Goal: Transaction & Acquisition: Purchase product/service

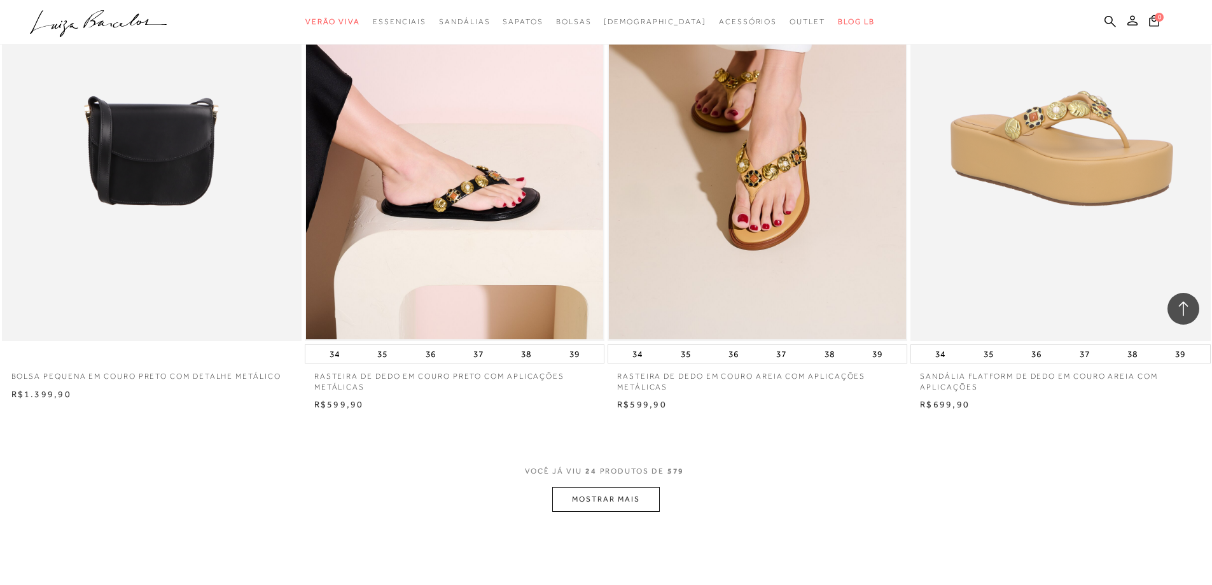
scroll to position [2926, 0]
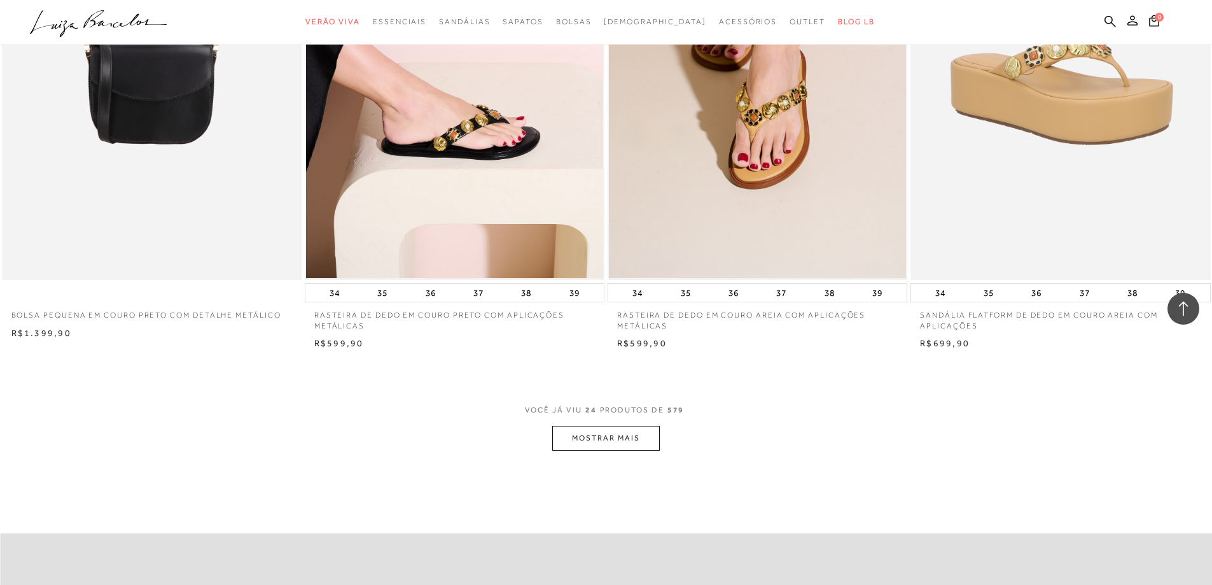
click at [579, 434] on button "MOSTRAR MAIS" at bounding box center [605, 438] width 107 height 25
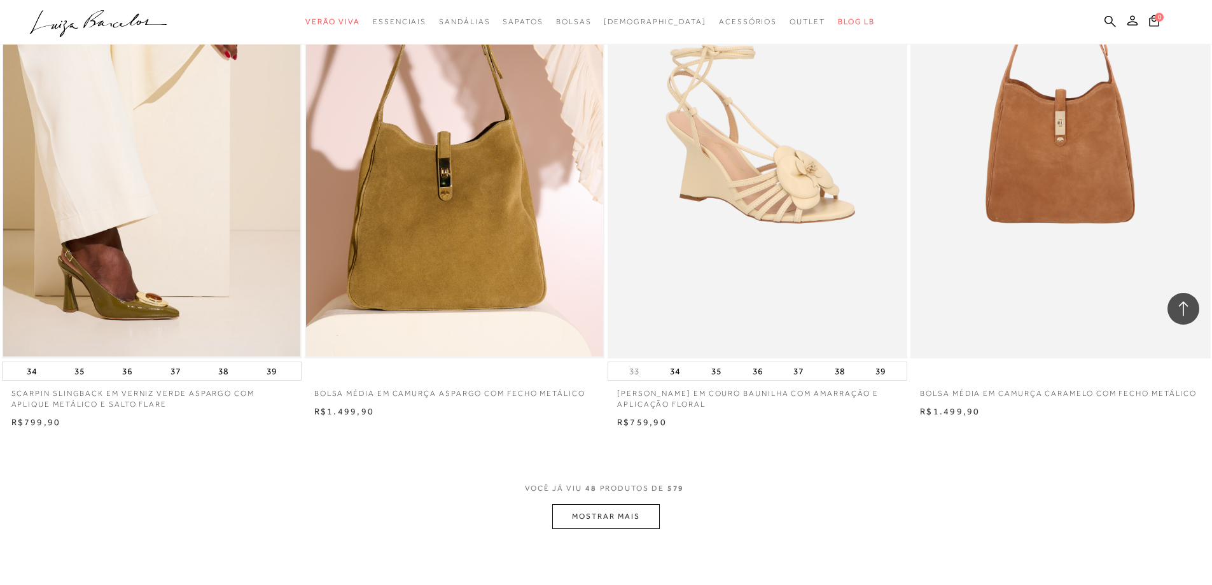
scroll to position [6042, 0]
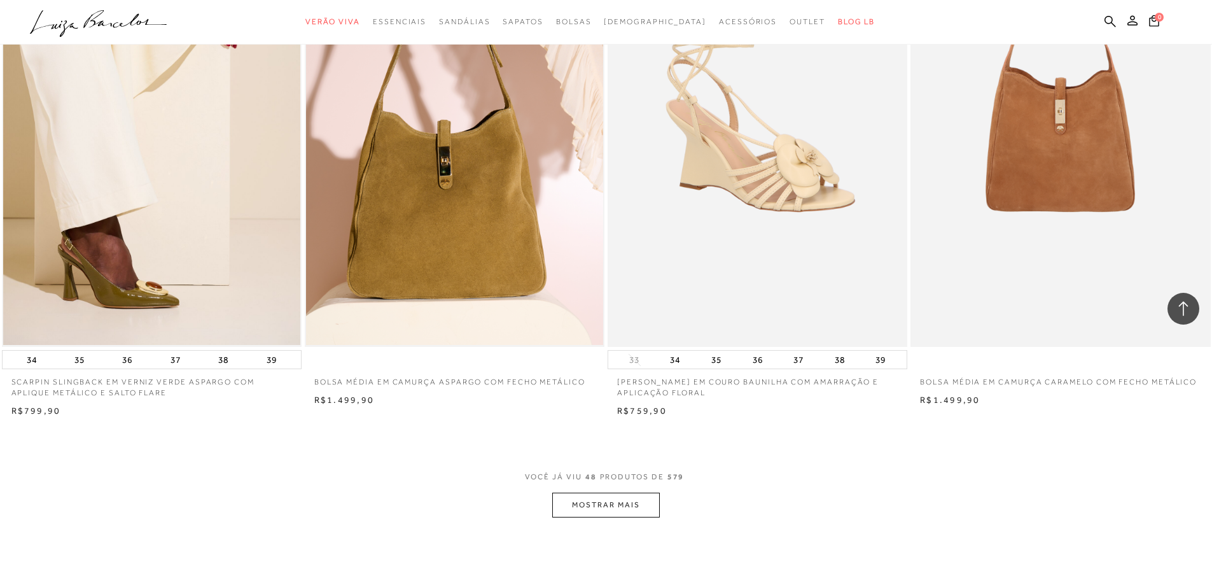
click at [589, 506] on button "MOSTRAR MAIS" at bounding box center [605, 504] width 107 height 25
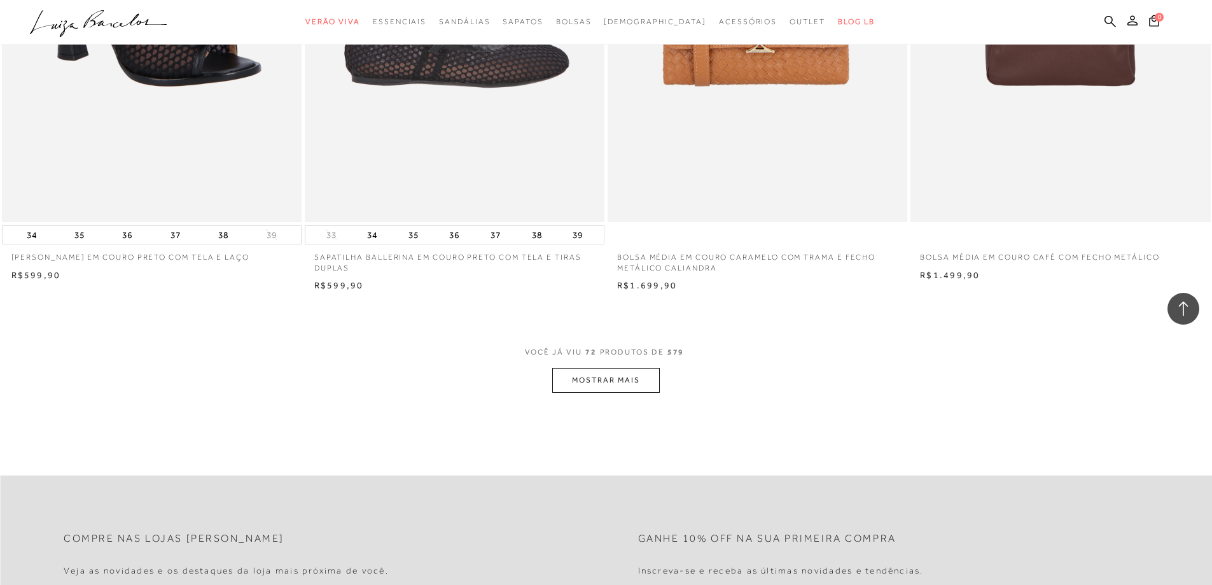
scroll to position [9413, 0]
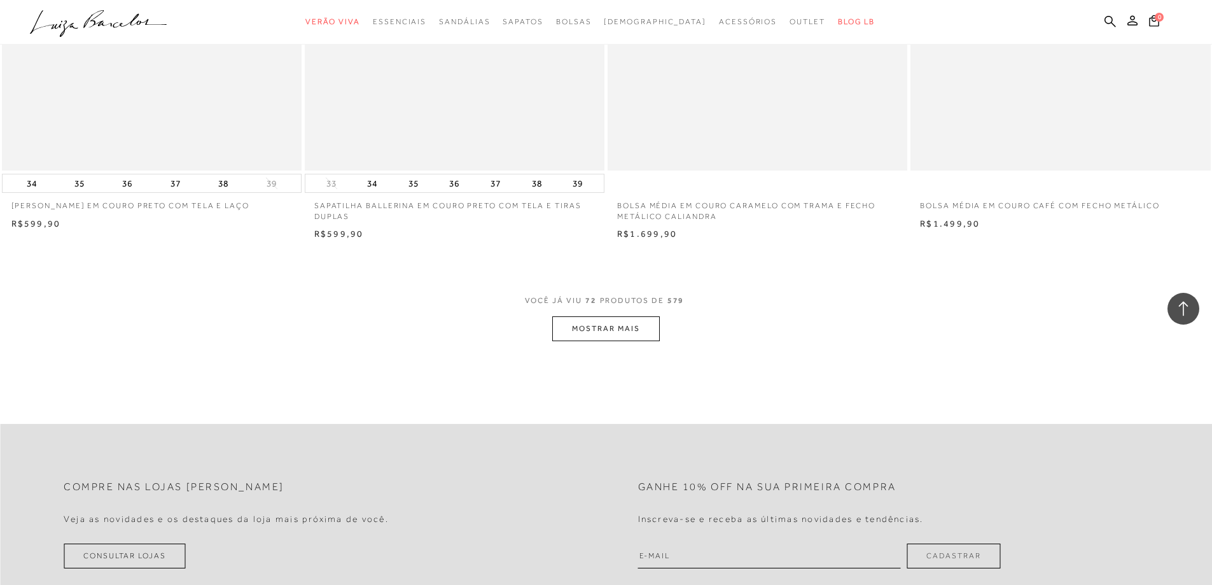
click at [625, 329] on button "MOSTRAR MAIS" at bounding box center [605, 328] width 107 height 25
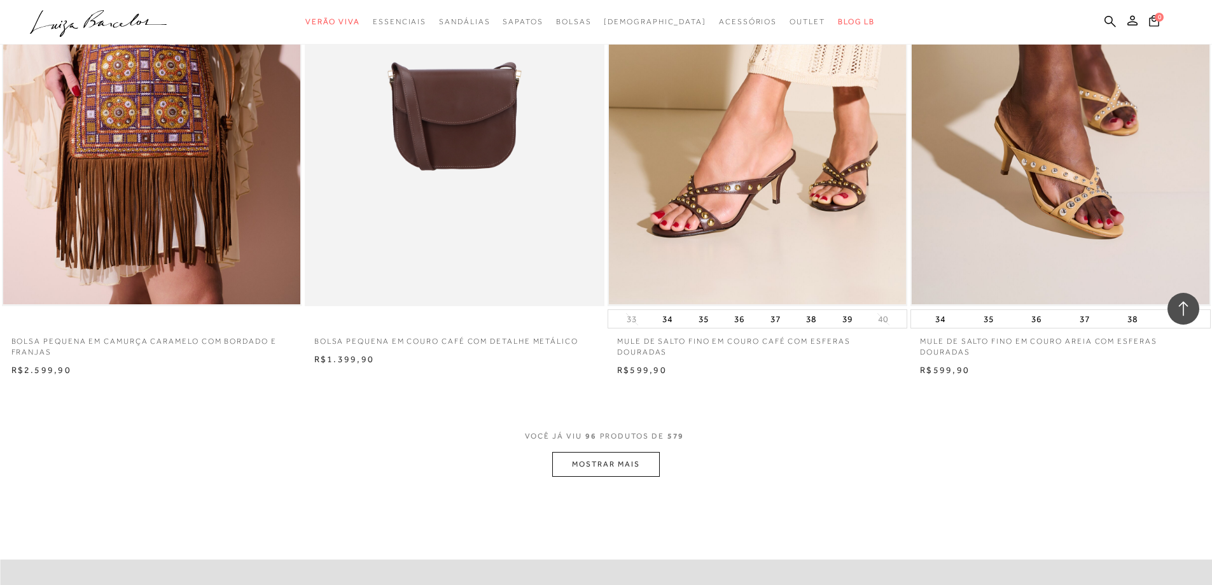
scroll to position [12594, 0]
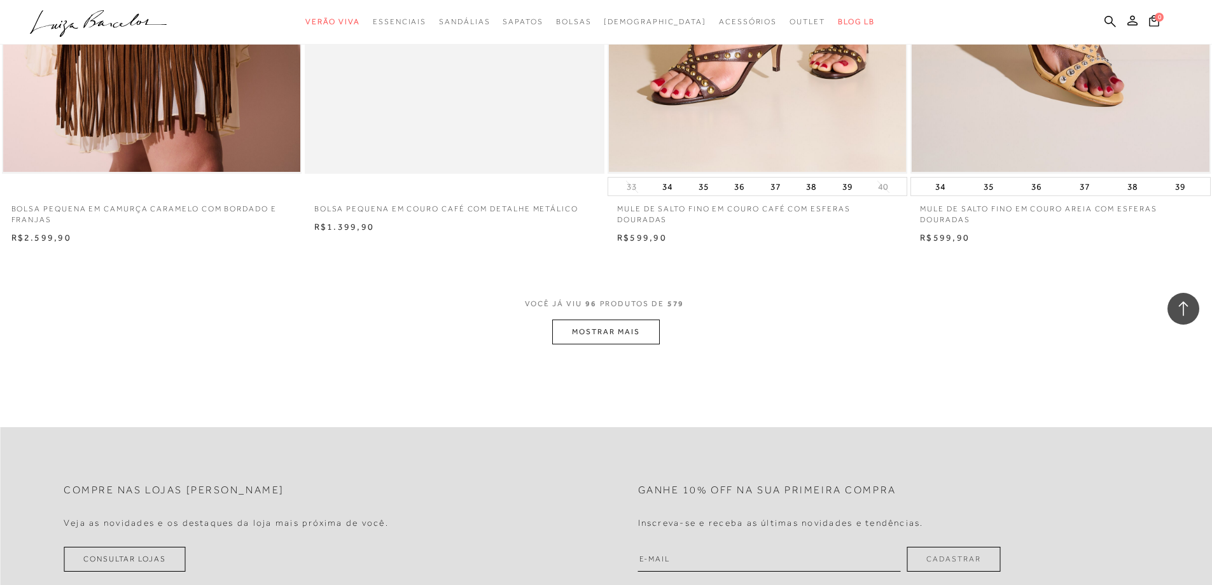
click at [613, 338] on button "MOSTRAR MAIS" at bounding box center [605, 331] width 107 height 25
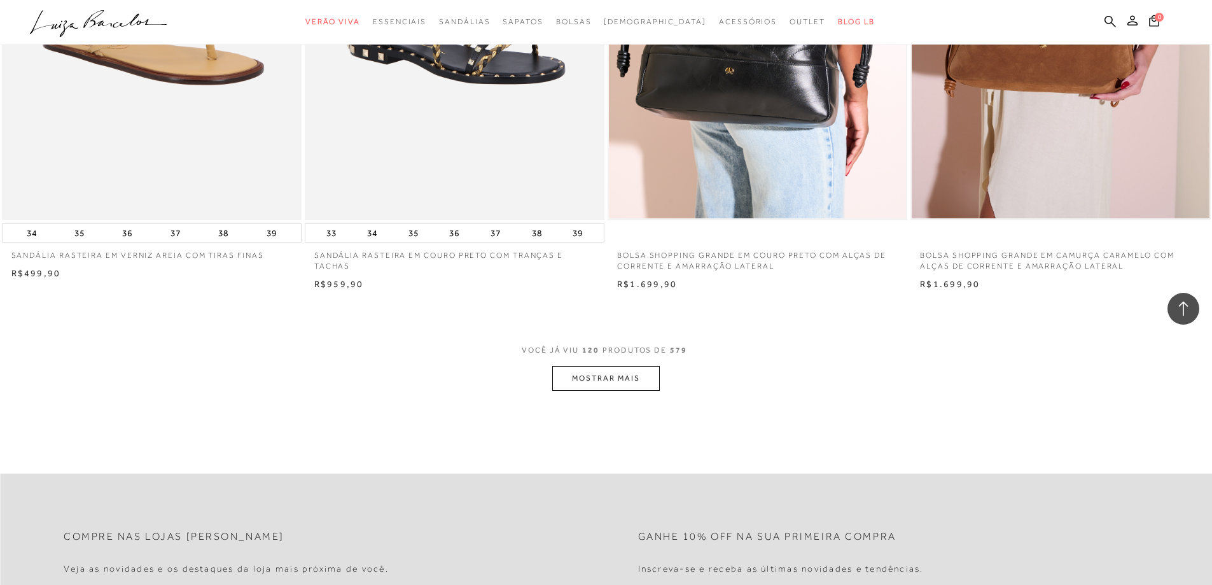
scroll to position [15901, 0]
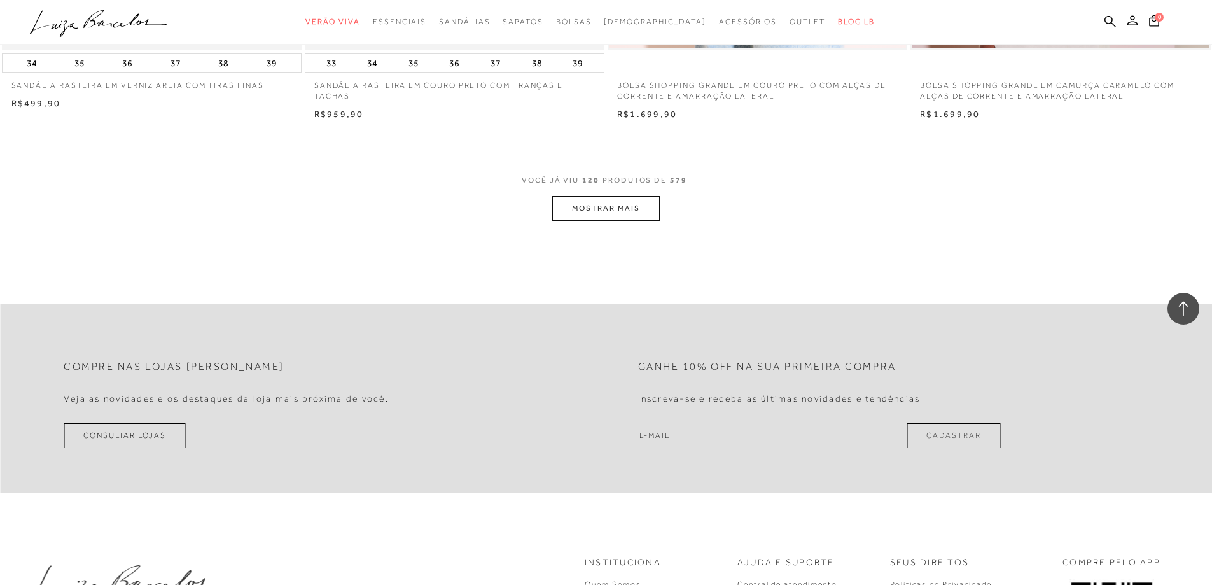
click at [615, 216] on button "MOSTRAR MAIS" at bounding box center [605, 208] width 107 height 25
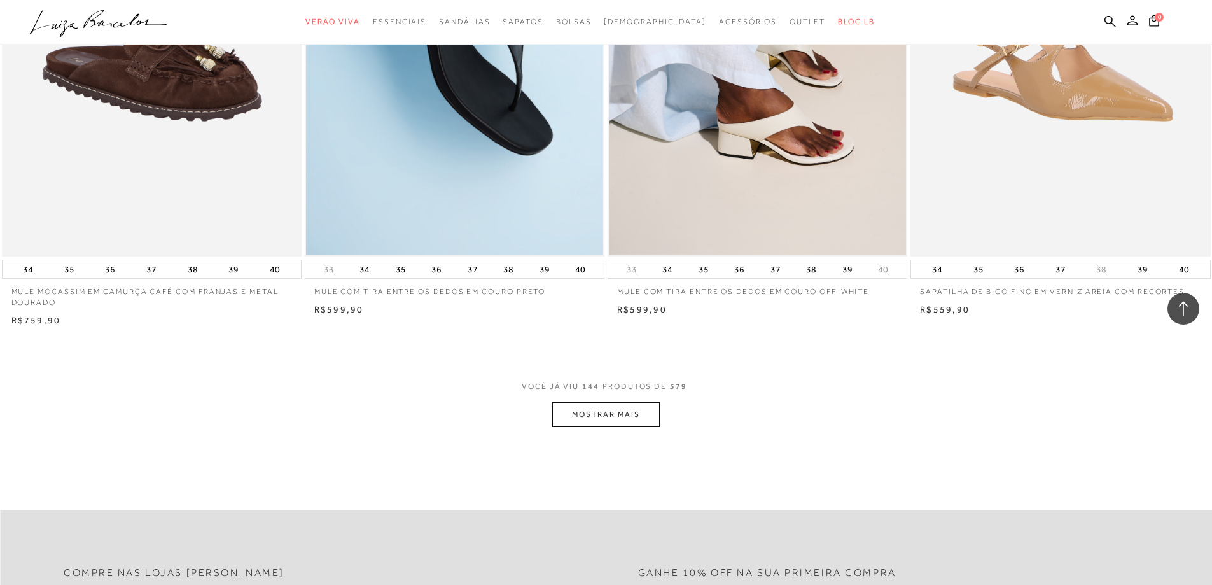
scroll to position [18890, 0]
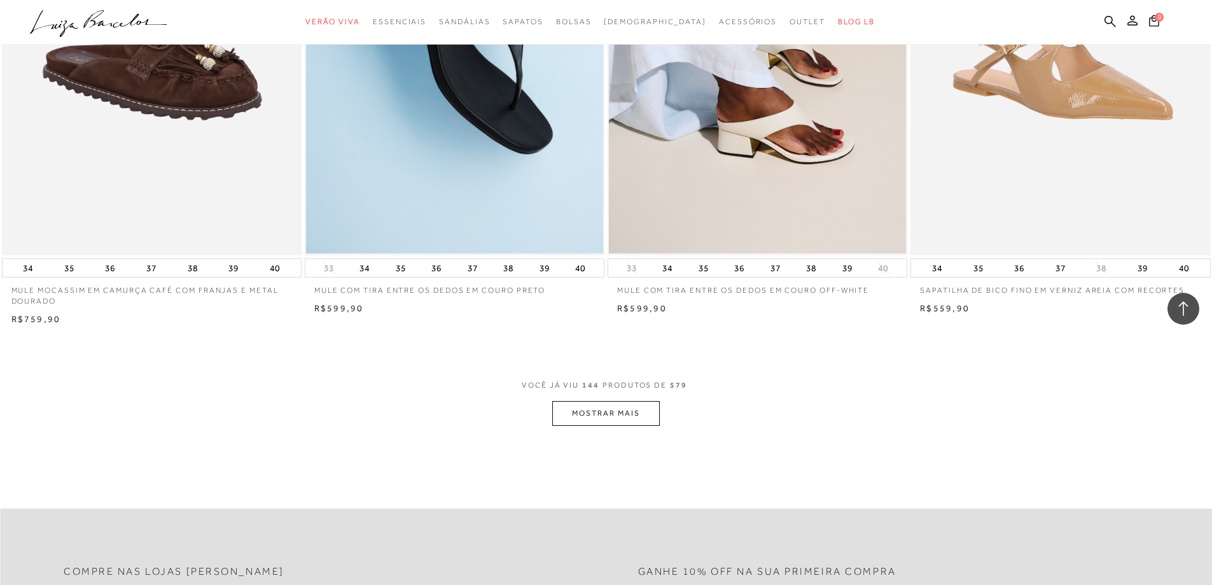
click at [614, 405] on button "MOSTRAR MAIS" at bounding box center [605, 413] width 107 height 25
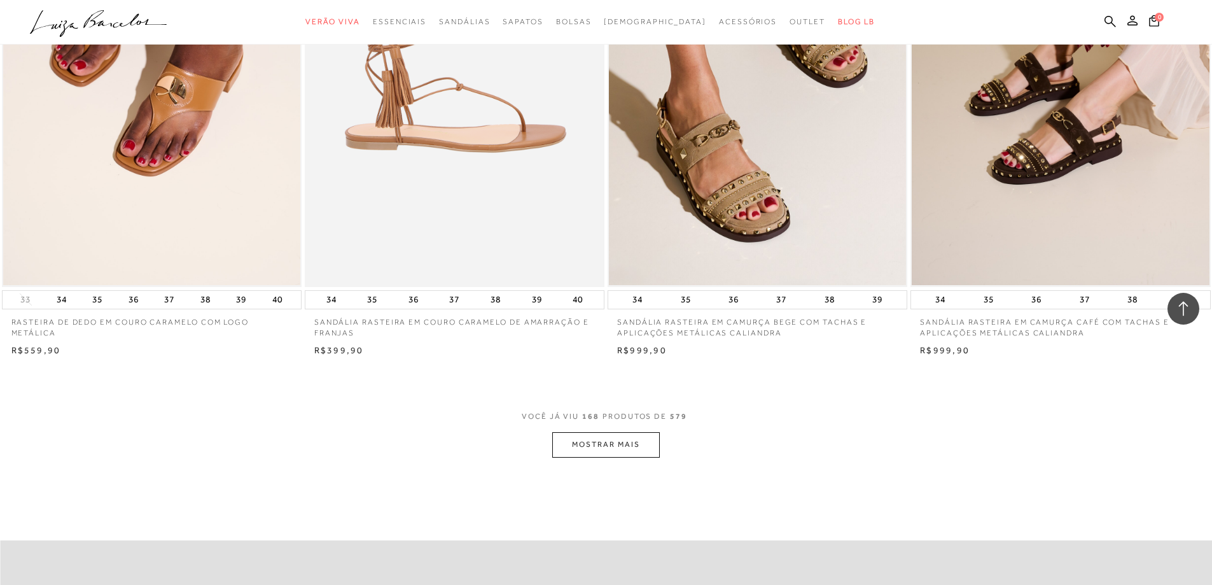
scroll to position [22213, 0]
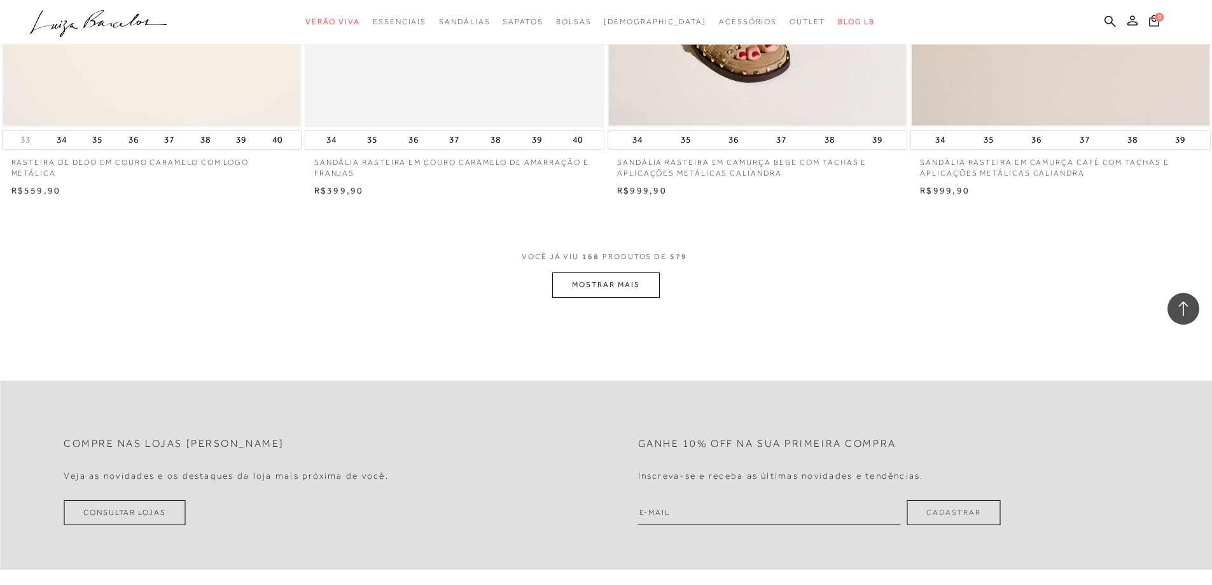
click at [582, 287] on button "MOSTRAR MAIS" at bounding box center [605, 284] width 107 height 25
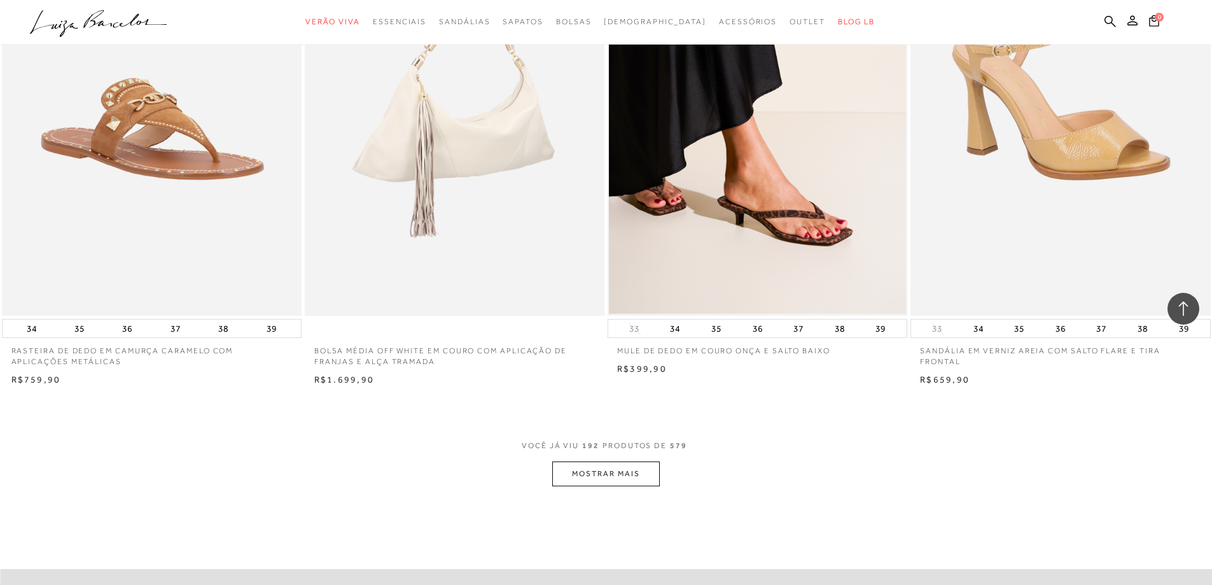
scroll to position [25266, 0]
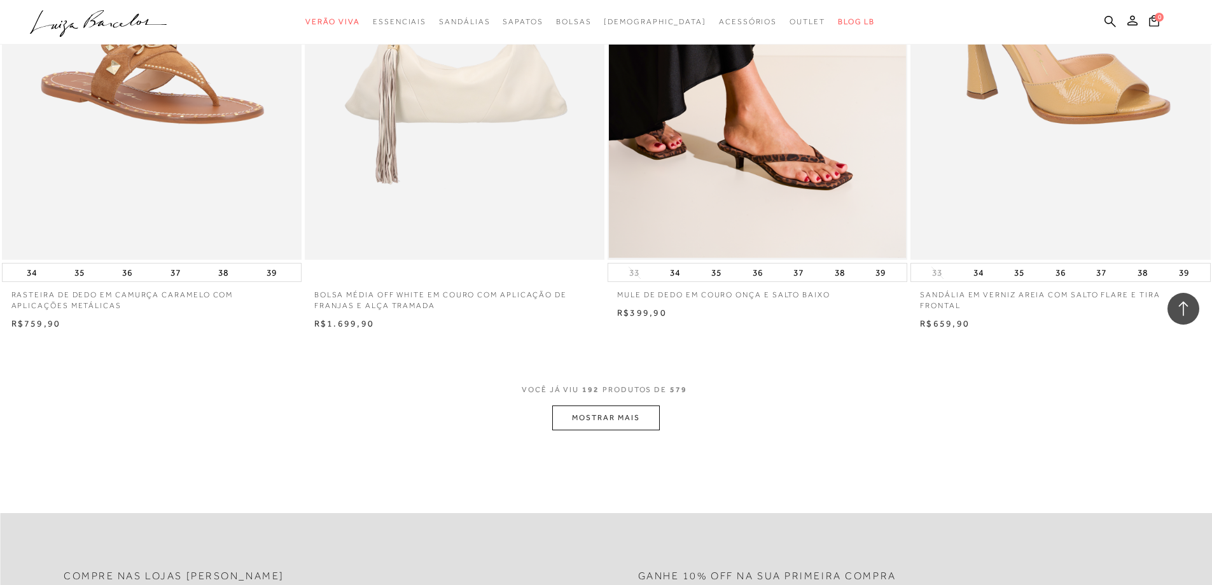
click at [611, 427] on button "MOSTRAR MAIS" at bounding box center [605, 417] width 107 height 25
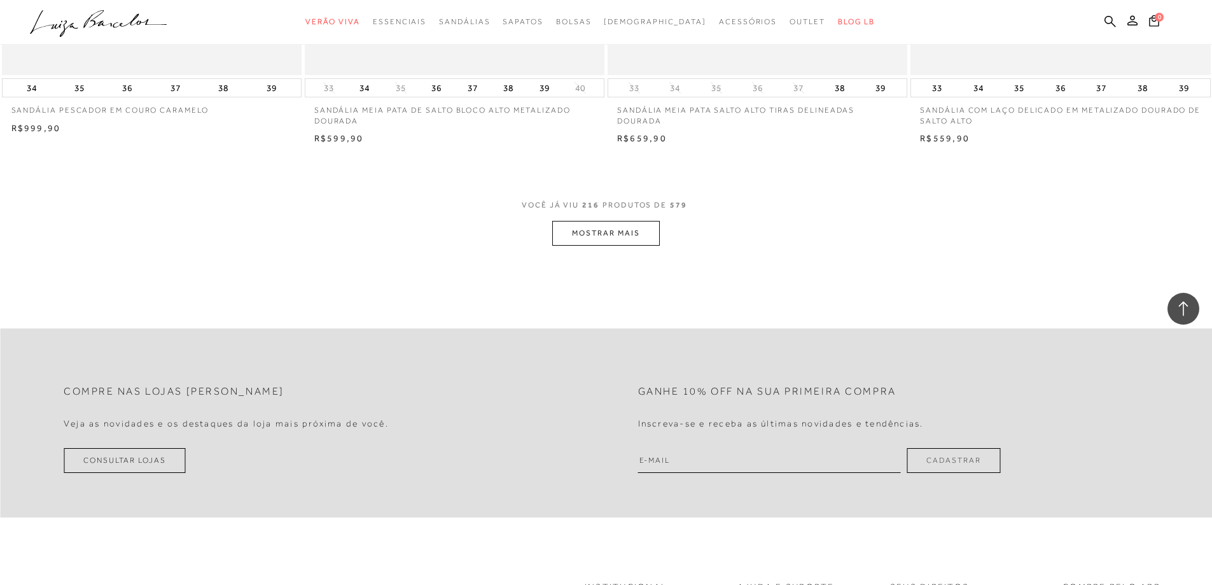
scroll to position [28701, 0]
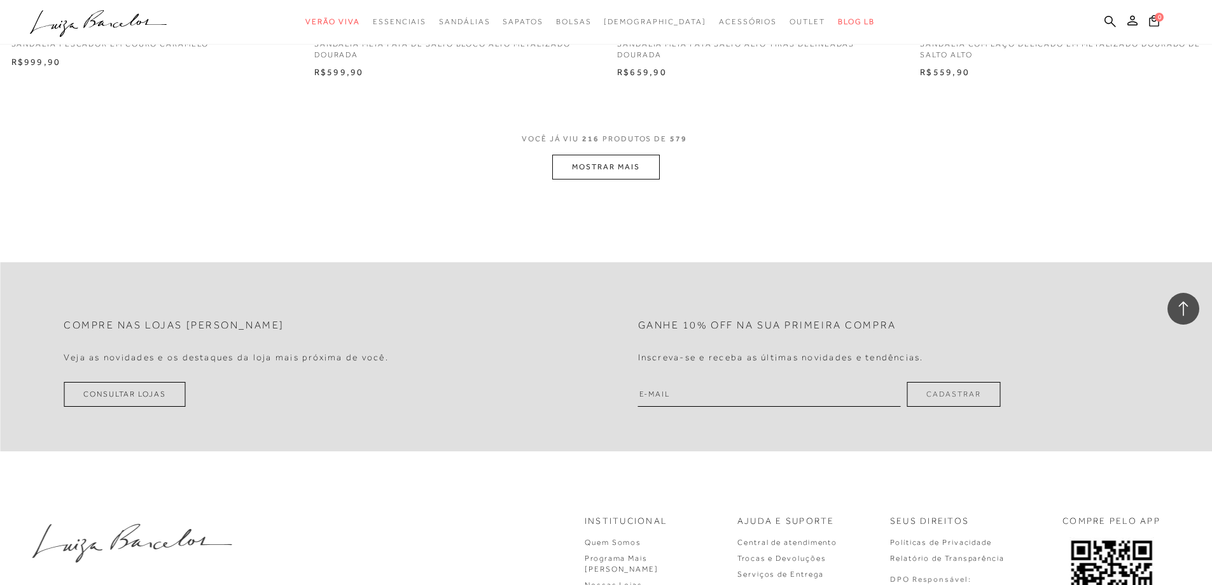
click at [602, 176] on button "MOSTRAR MAIS" at bounding box center [605, 167] width 107 height 25
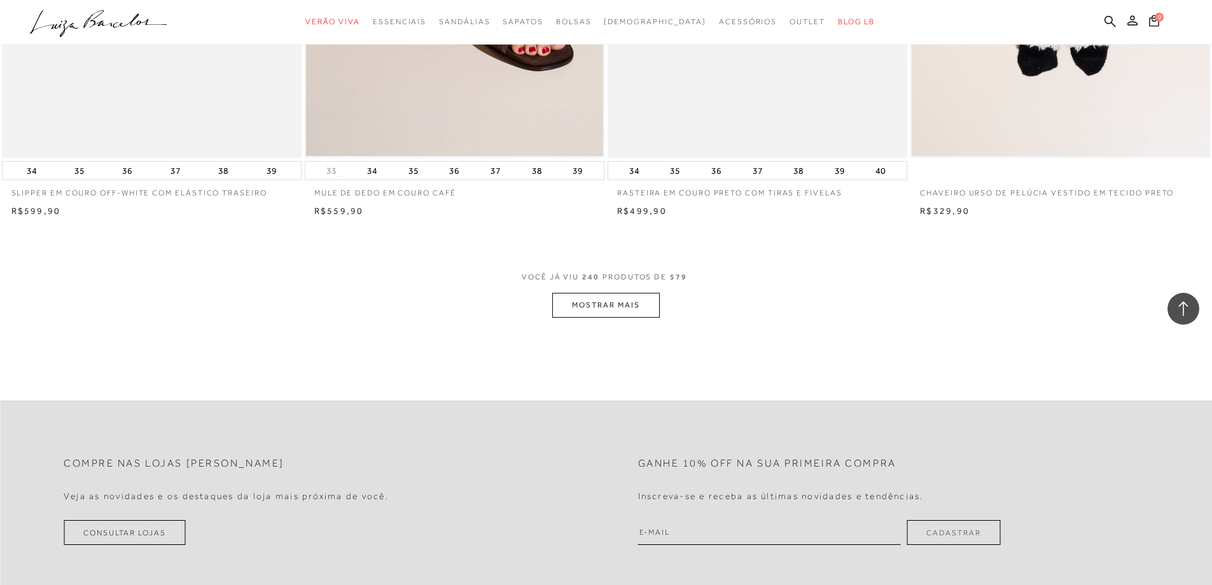
scroll to position [31754, 0]
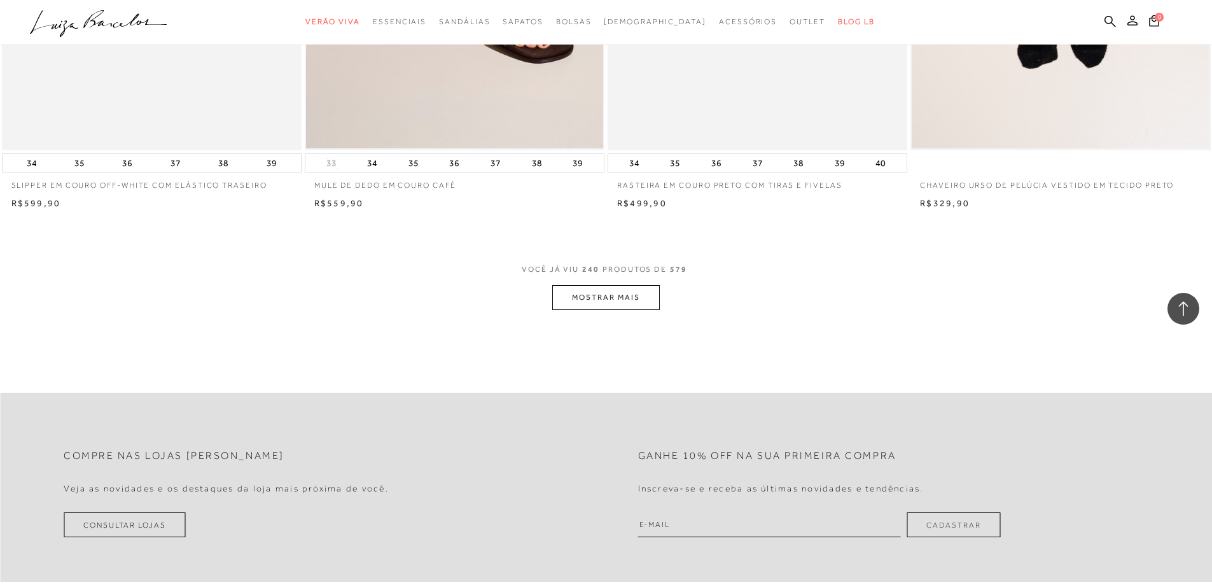
click at [627, 303] on button "MOSTRAR MAIS" at bounding box center [605, 297] width 107 height 25
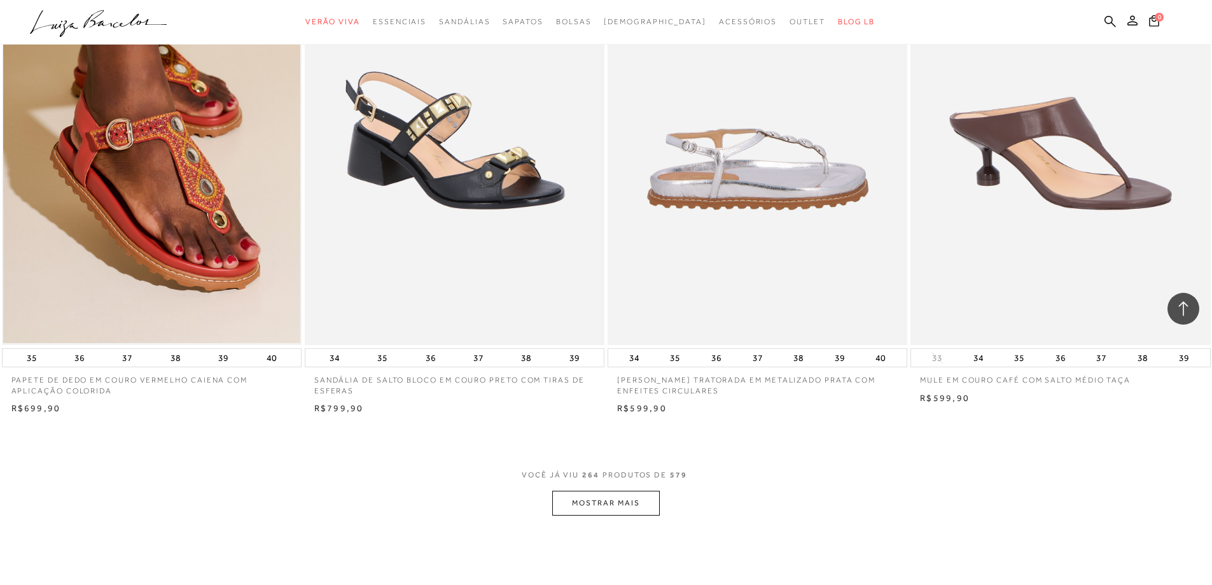
scroll to position [35125, 0]
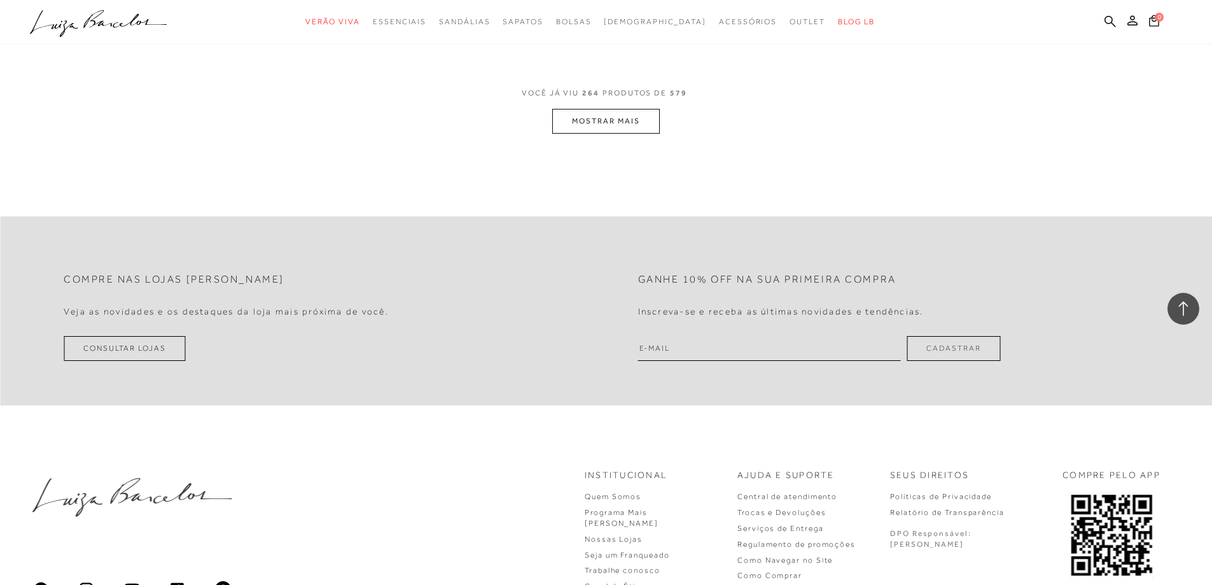
click at [592, 128] on button "MOSTRAR MAIS" at bounding box center [605, 121] width 107 height 25
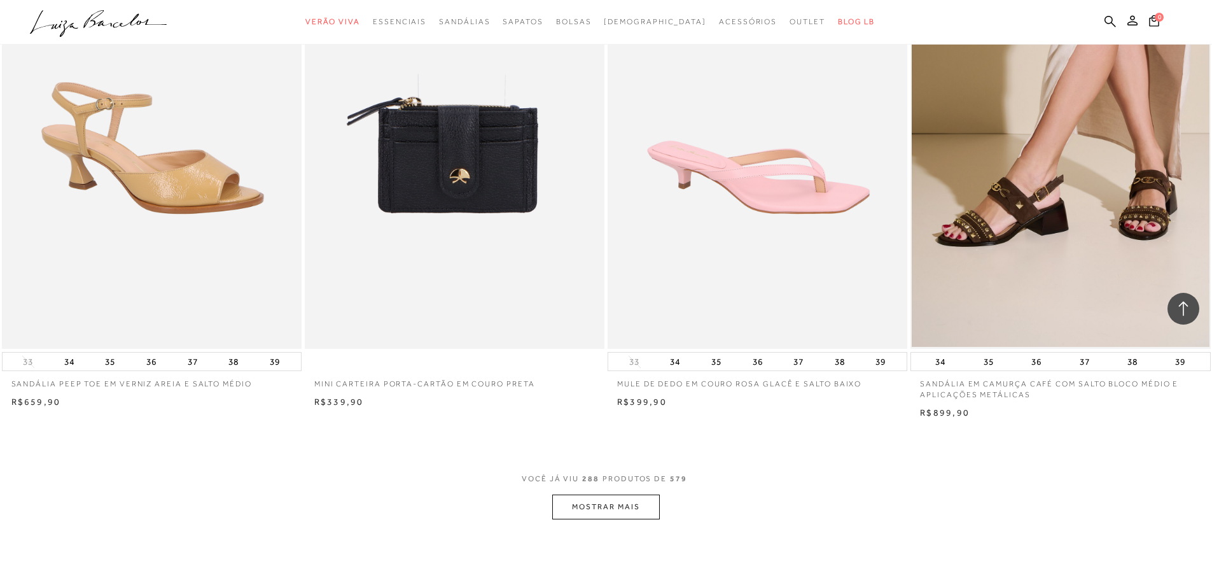
scroll to position [37923, 0]
click at [584, 518] on button "MOSTRAR MAIS" at bounding box center [605, 506] width 107 height 25
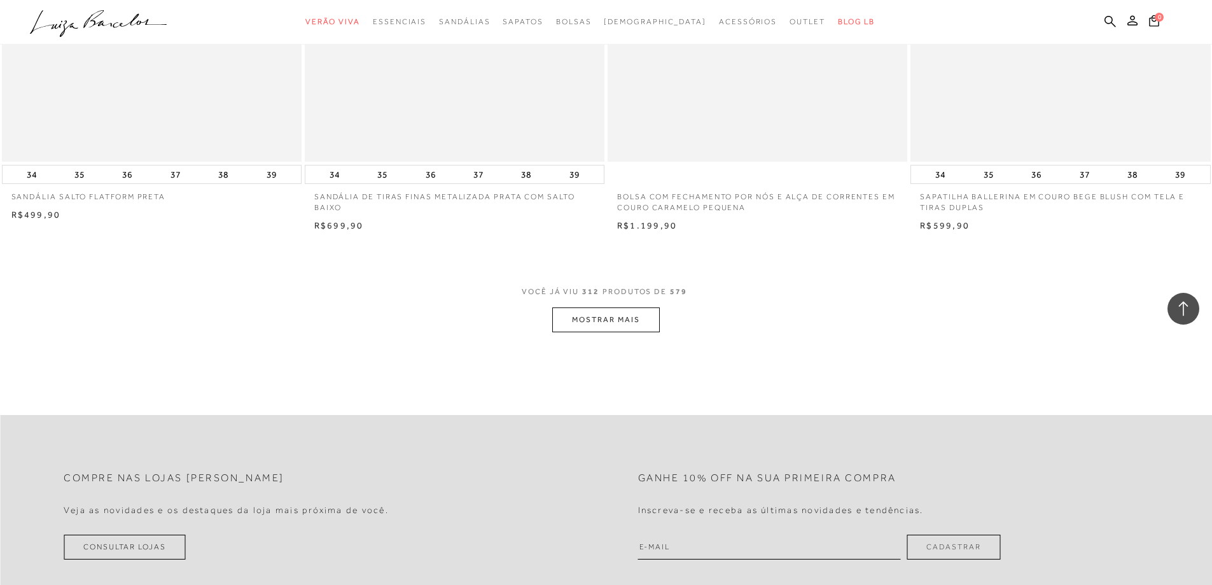
scroll to position [41294, 0]
click at [635, 331] on button "MOSTRAR MAIS" at bounding box center [605, 319] width 107 height 25
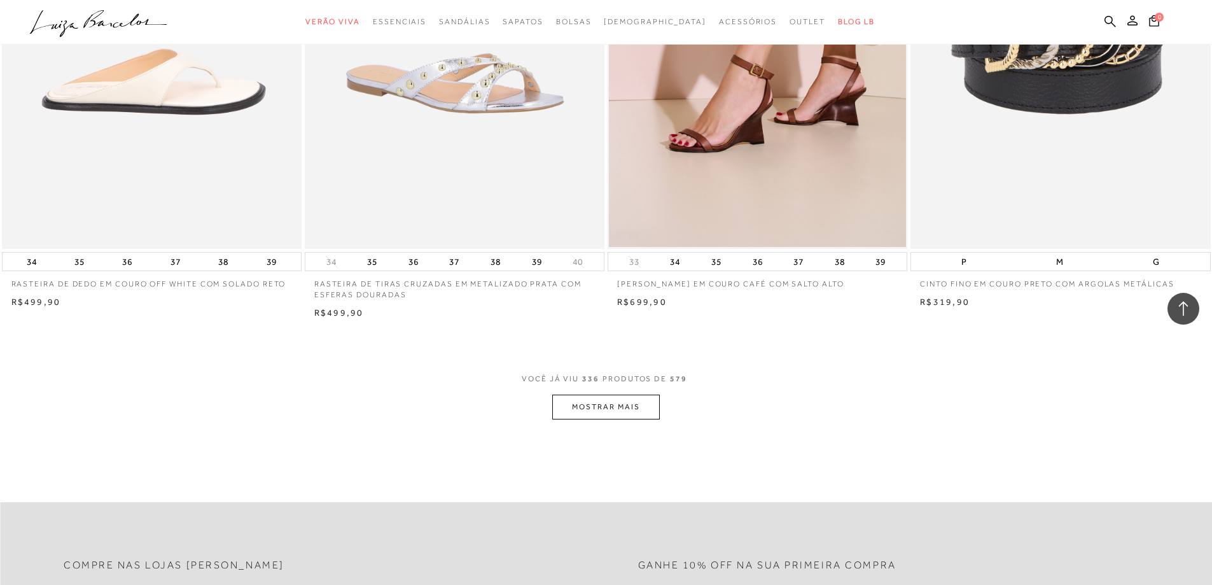
scroll to position [44602, 0]
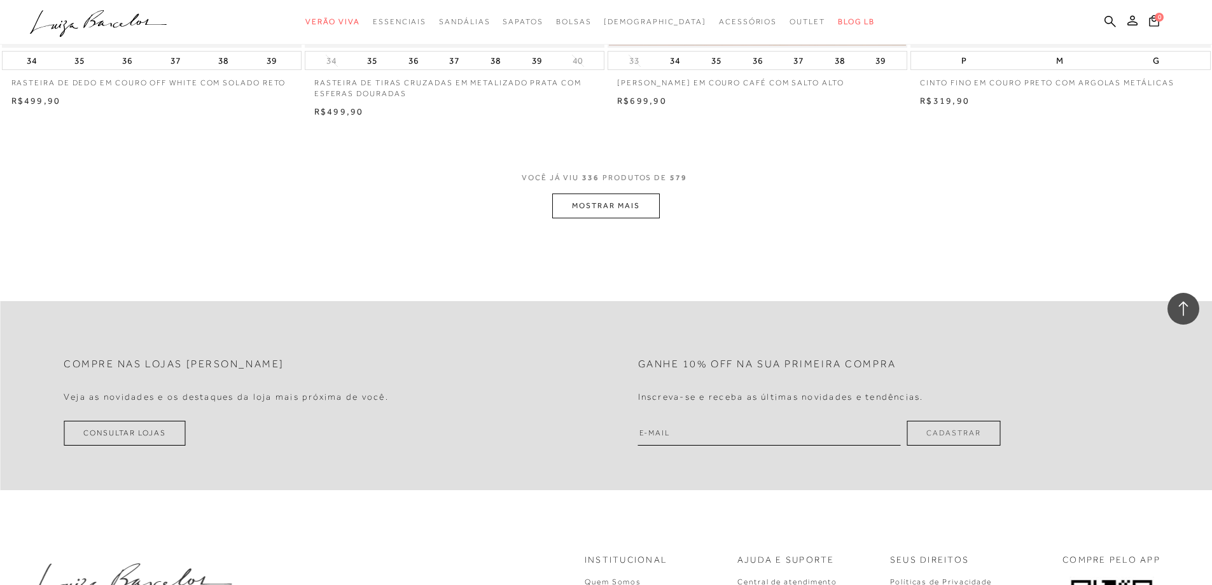
click at [616, 210] on button "MOSTRAR MAIS" at bounding box center [605, 205] width 107 height 25
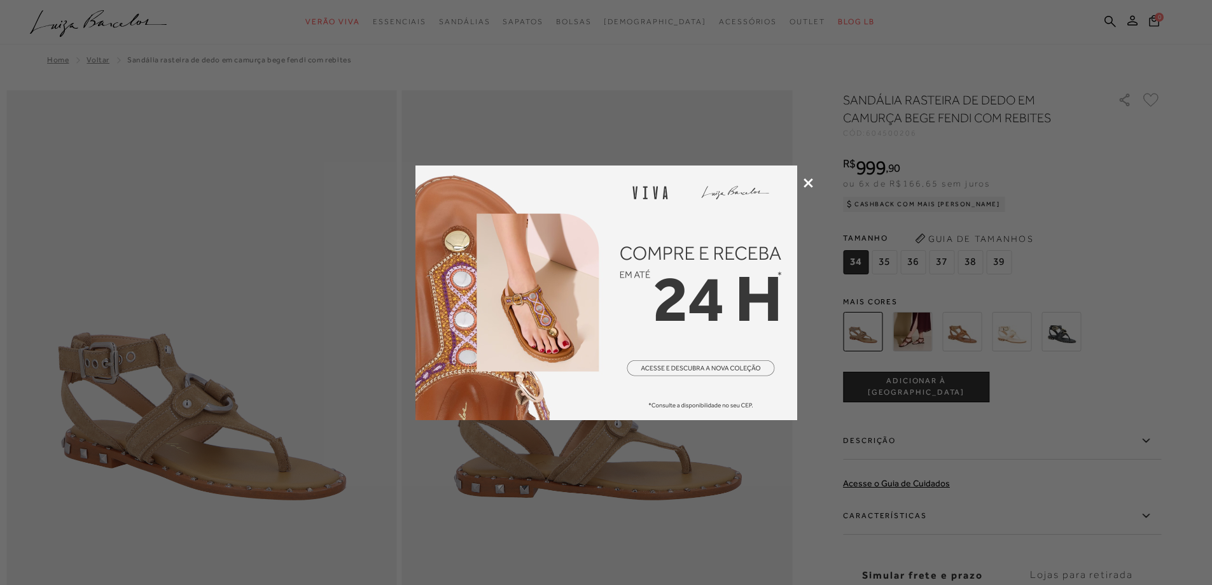
click at [807, 177] on div at bounding box center [606, 292] width 1212 height 585
click at [808, 183] on icon at bounding box center [808, 183] width 10 height 10
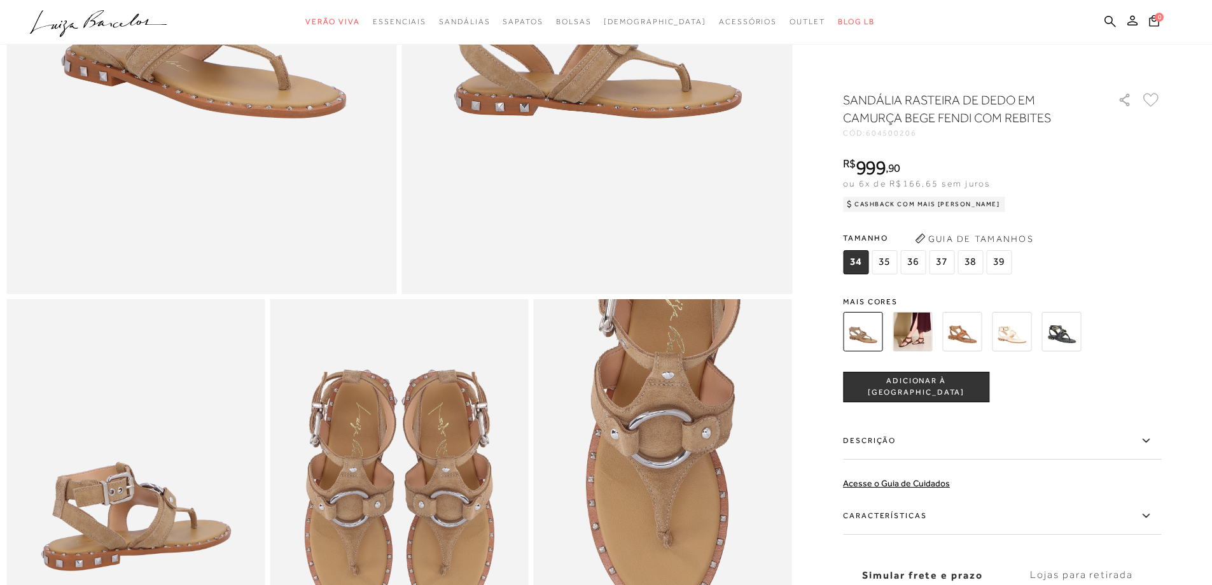
scroll to position [509, 0]
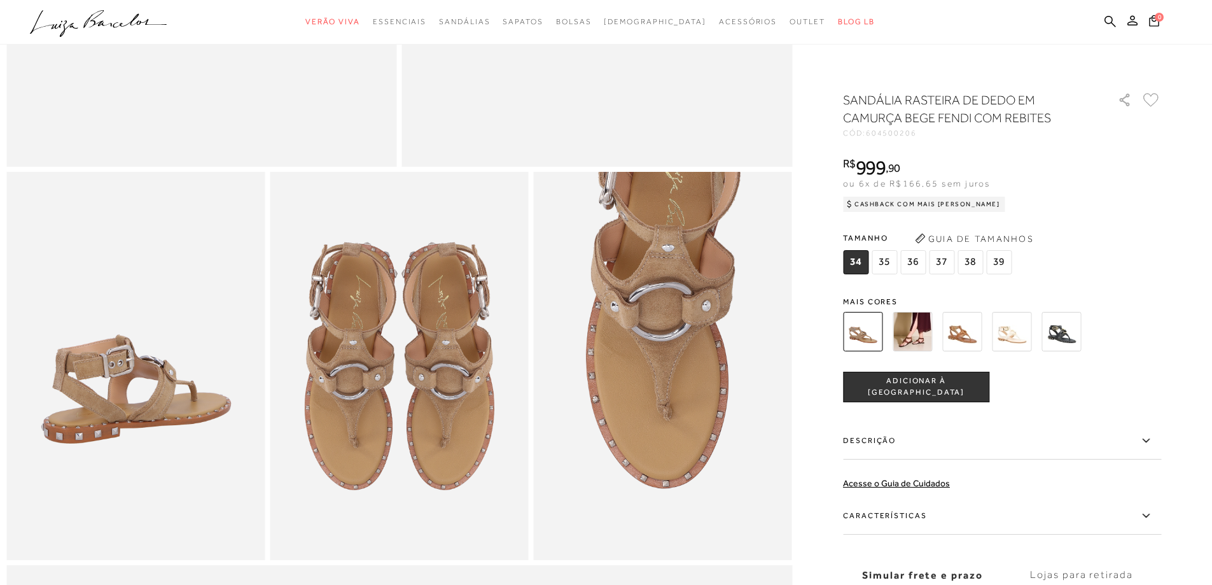
click at [925, 327] on img at bounding box center [911, 331] width 39 height 39
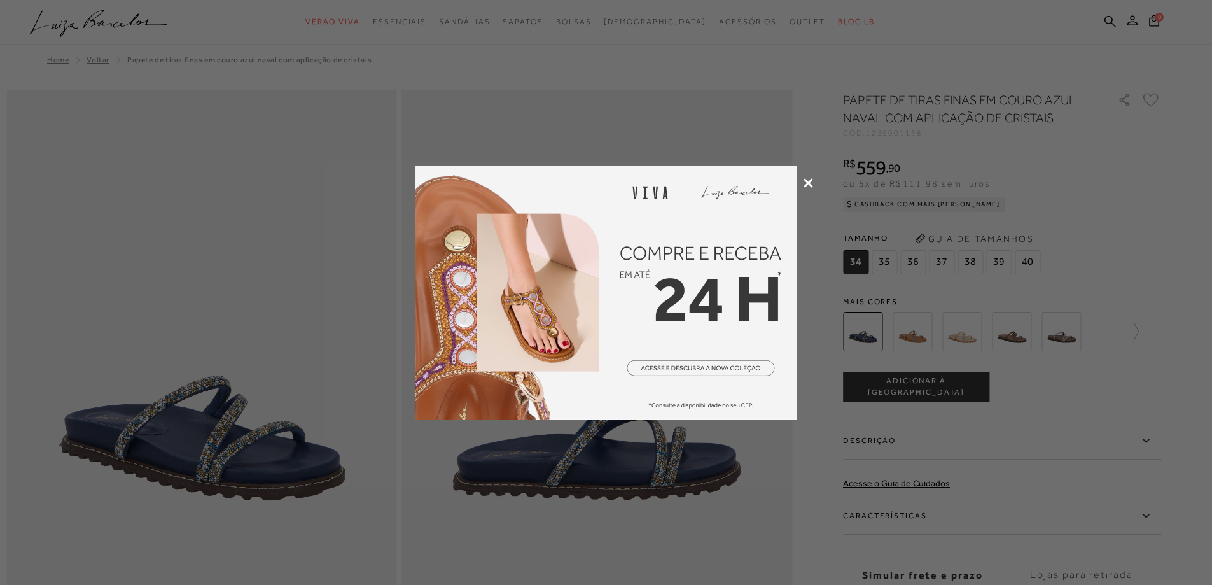
click at [807, 178] on icon at bounding box center [808, 183] width 10 height 10
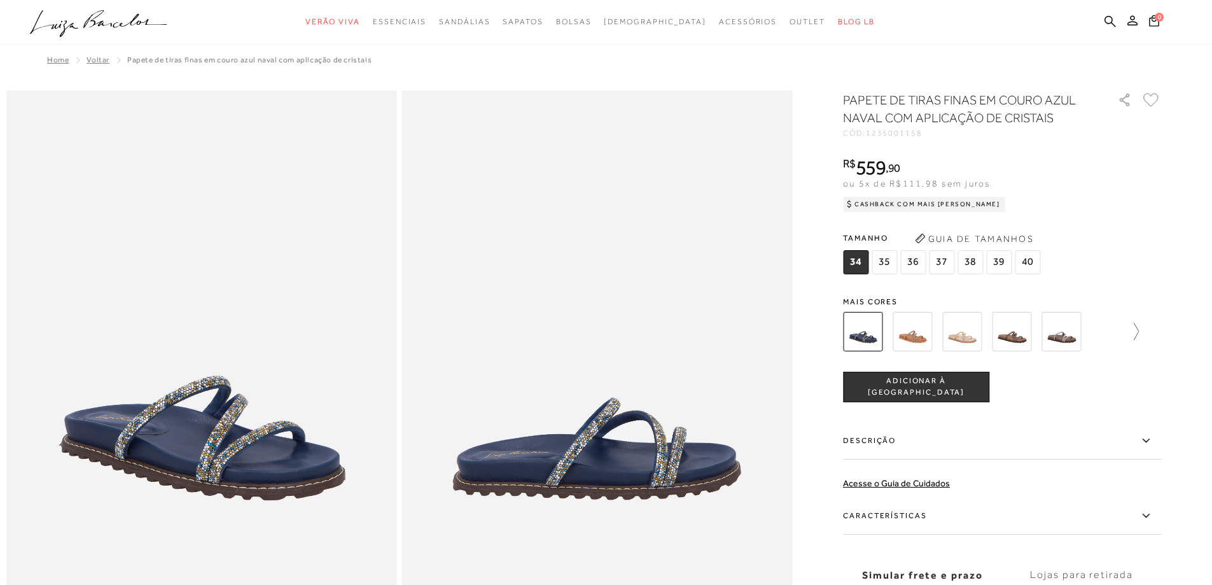
click at [1139, 328] on icon at bounding box center [1135, 330] width 5 height 17
click at [1080, 334] on img at bounding box center [1082, 331] width 39 height 39
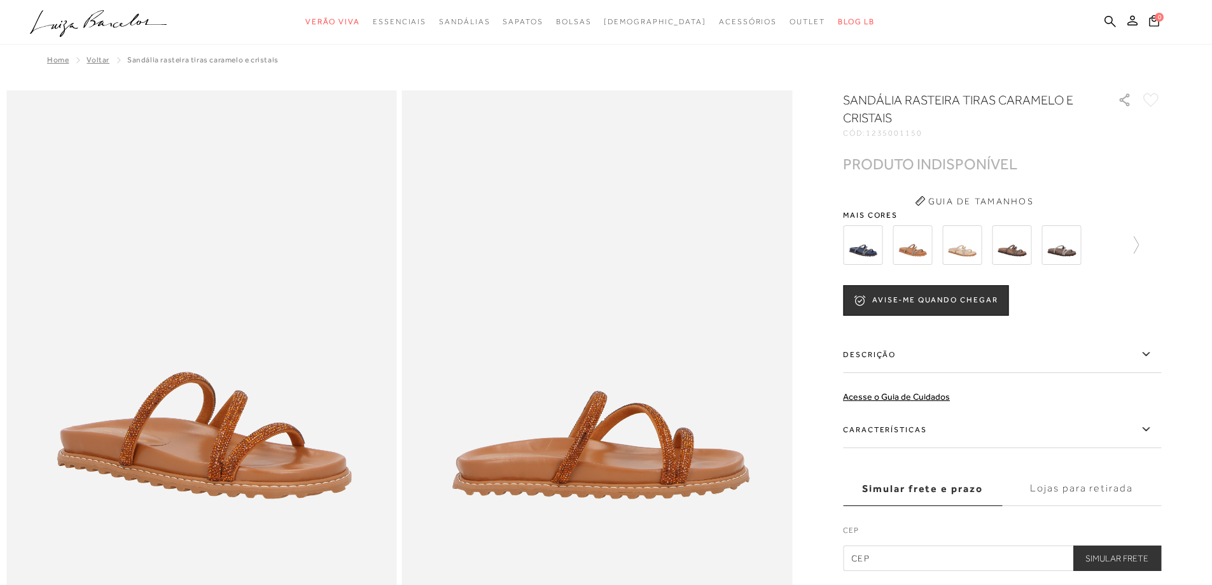
click at [924, 254] on img at bounding box center [911, 244] width 39 height 39
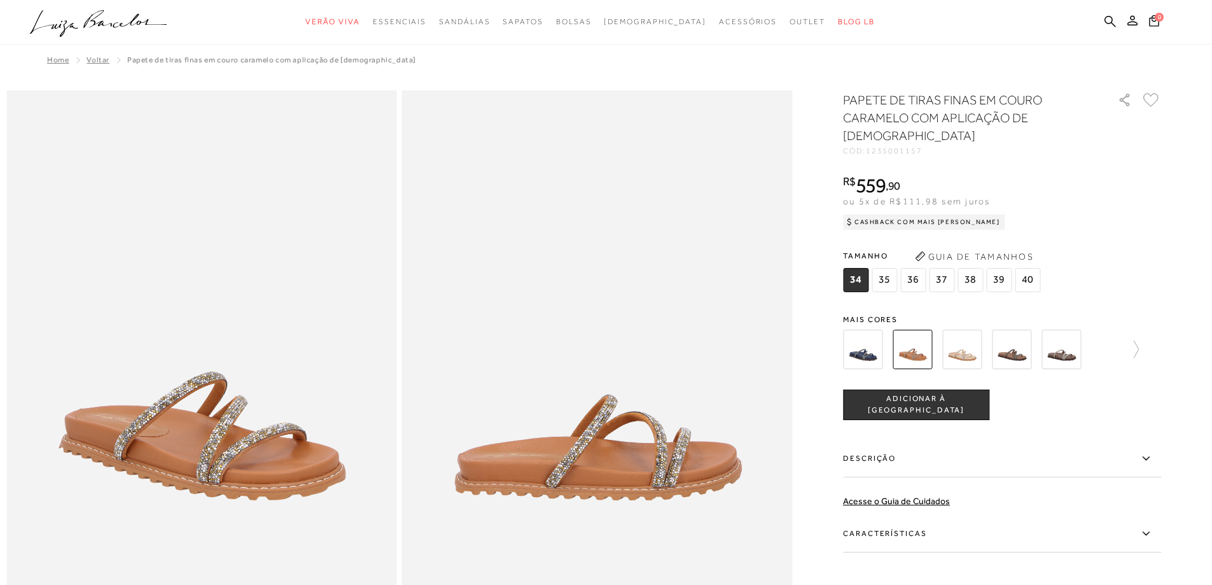
click at [1060, 331] on img at bounding box center [1060, 348] width 39 height 39
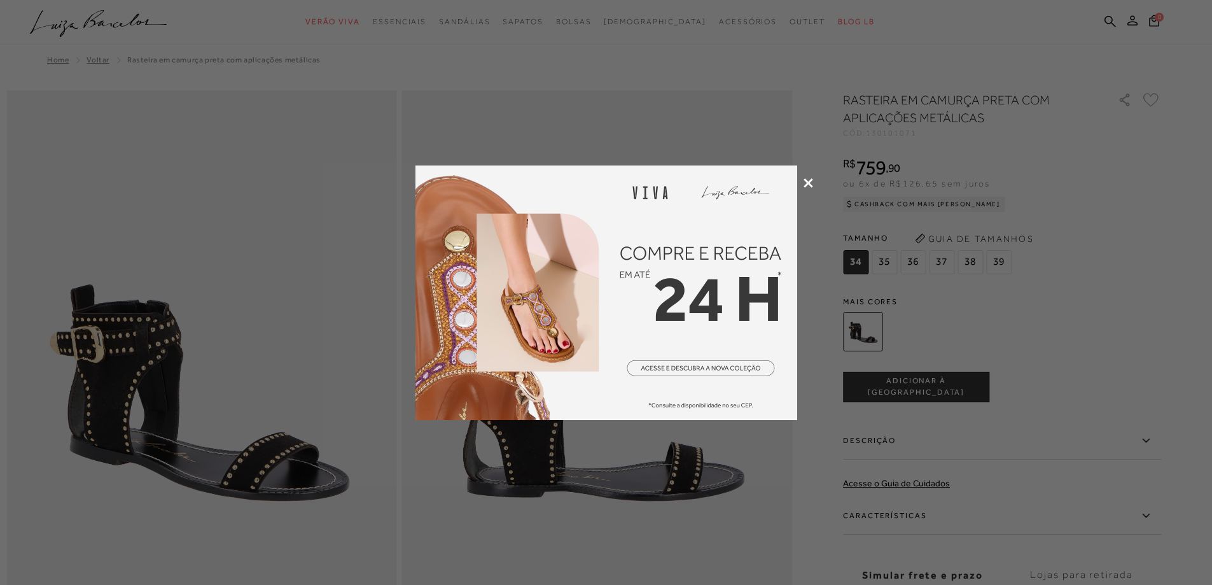
click at [807, 181] on icon at bounding box center [808, 183] width 10 height 10
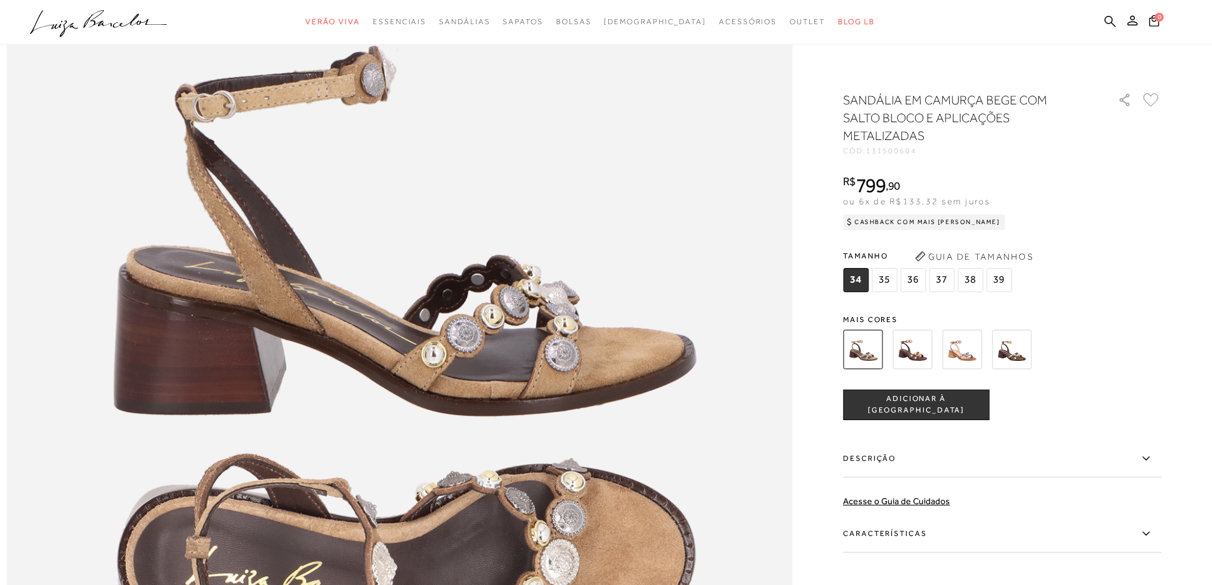
scroll to position [1272, 0]
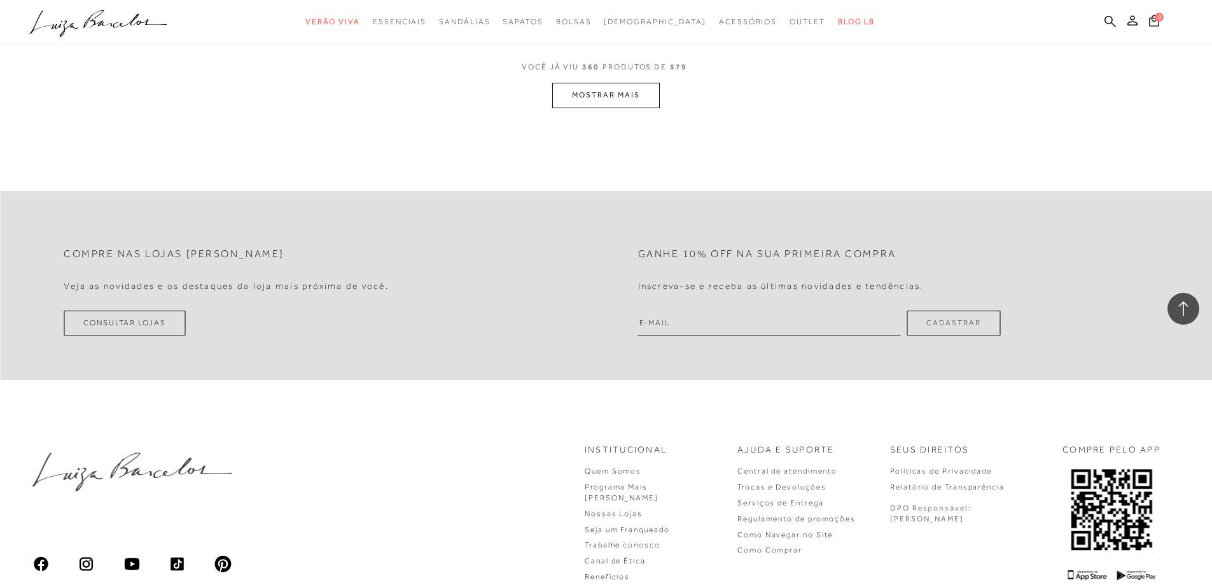
scroll to position [47909, 0]
click at [623, 98] on button "MOSTRAR MAIS" at bounding box center [605, 92] width 107 height 25
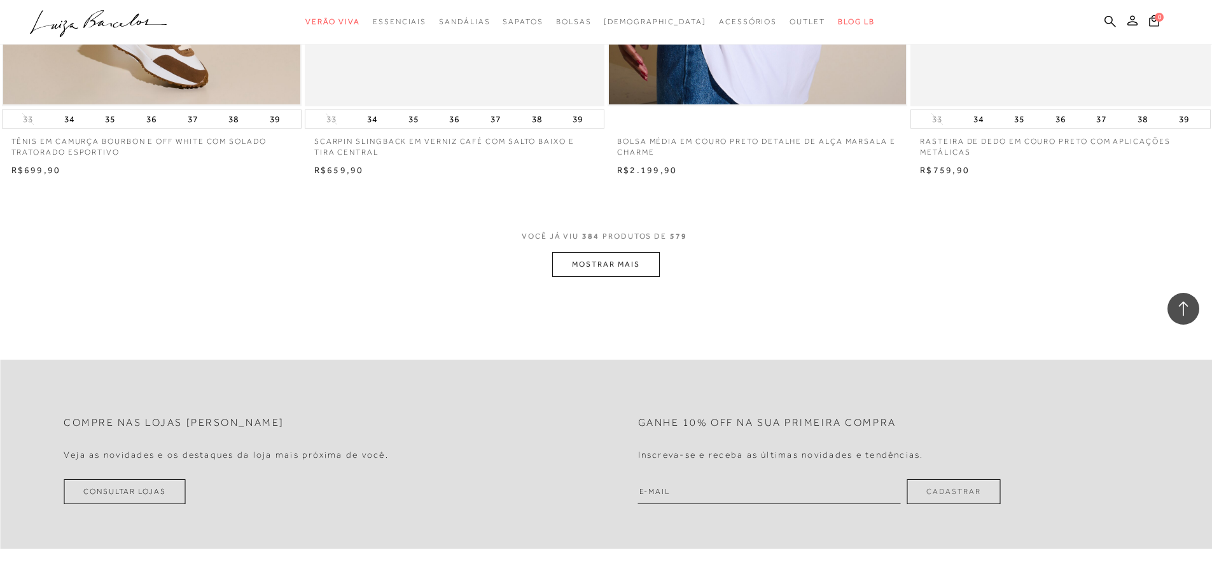
scroll to position [50962, 0]
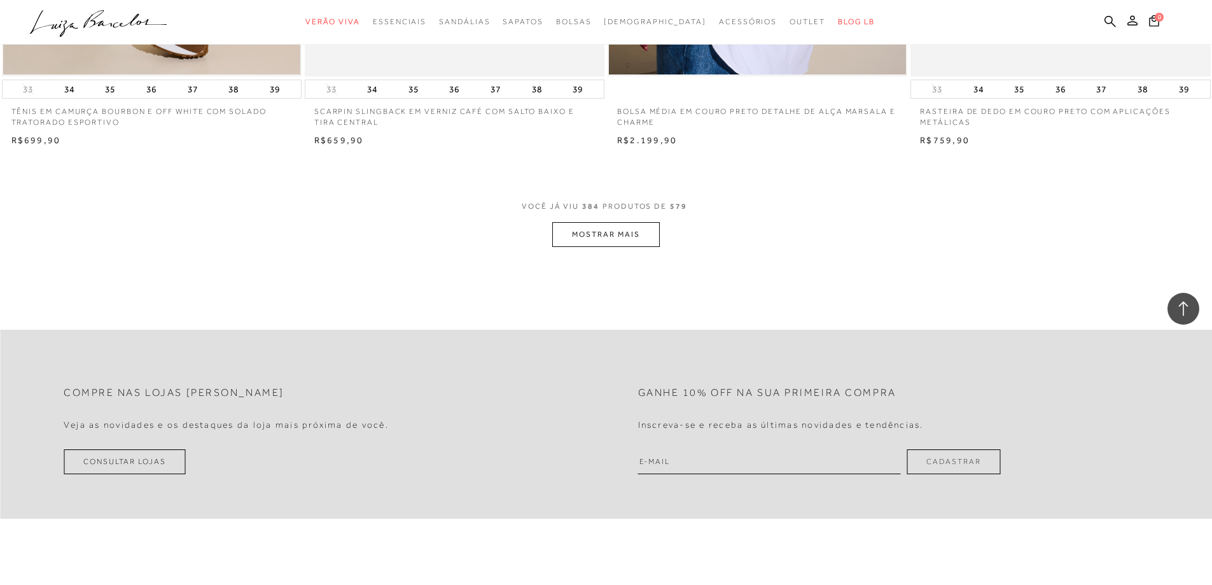
click at [649, 245] on button "MOSTRAR MAIS" at bounding box center [605, 234] width 107 height 25
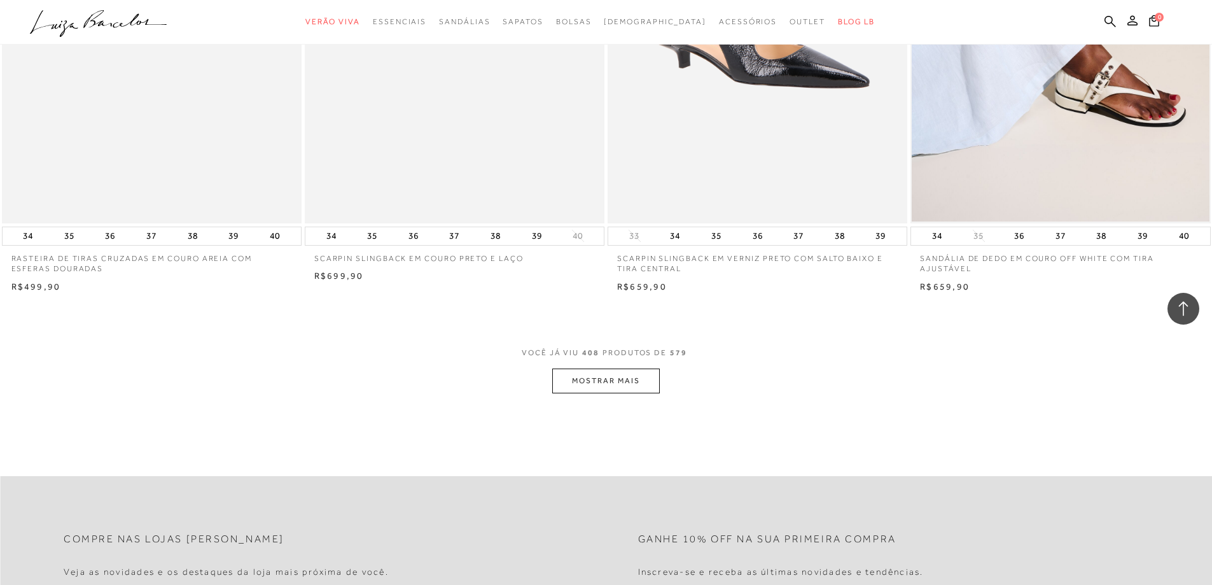
scroll to position [54015, 0]
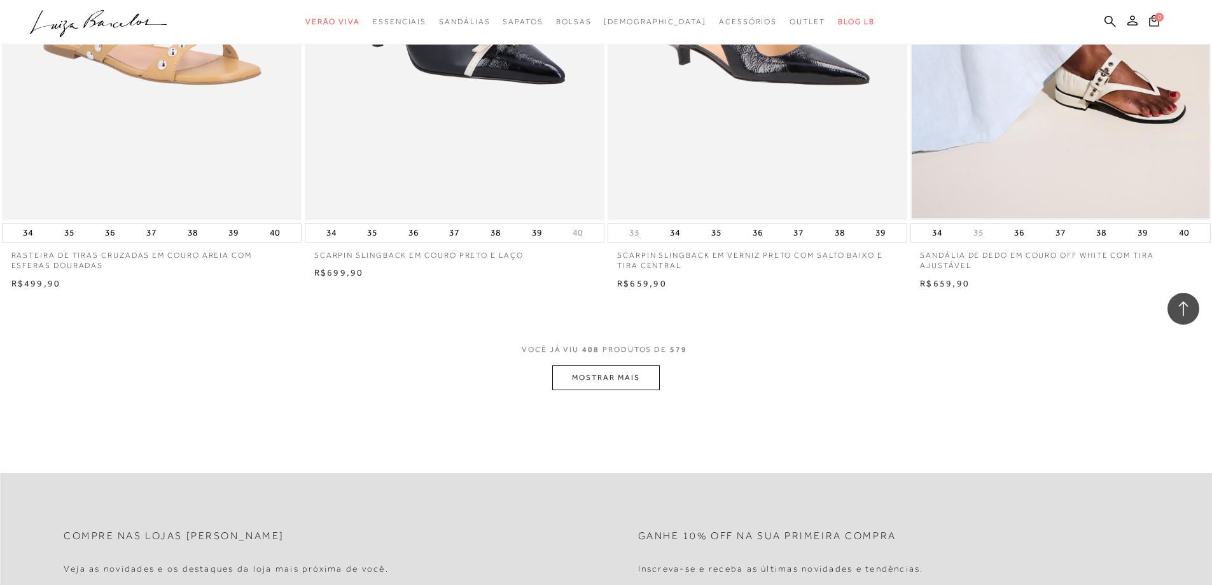
click at [572, 388] on button "MOSTRAR MAIS" at bounding box center [605, 377] width 107 height 25
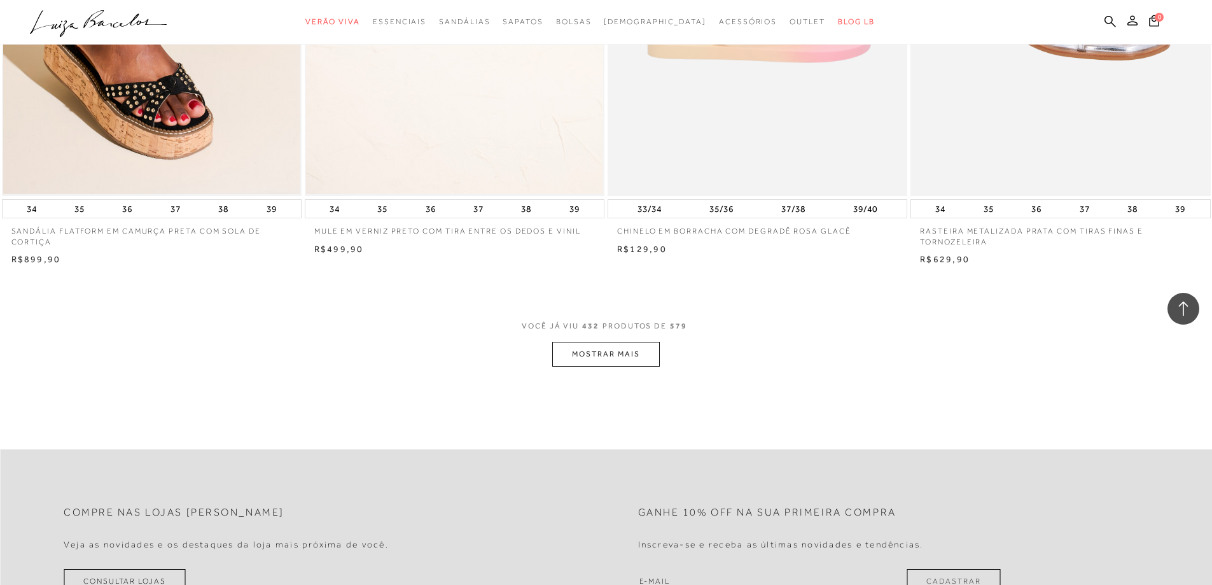
scroll to position [57259, 0]
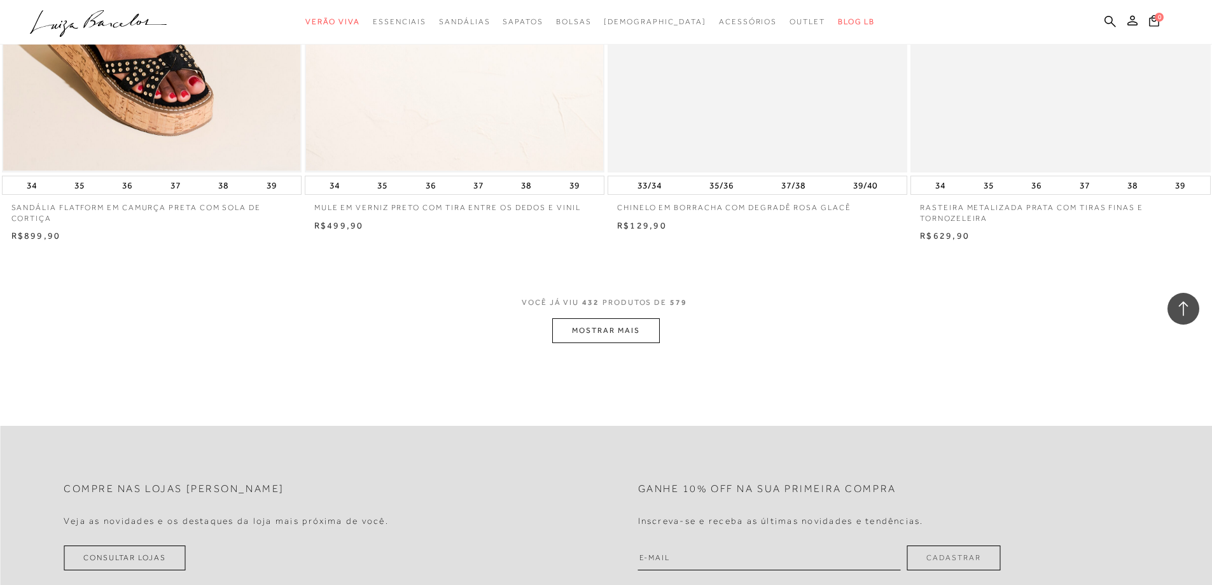
click at [587, 343] on button "MOSTRAR MAIS" at bounding box center [605, 330] width 107 height 25
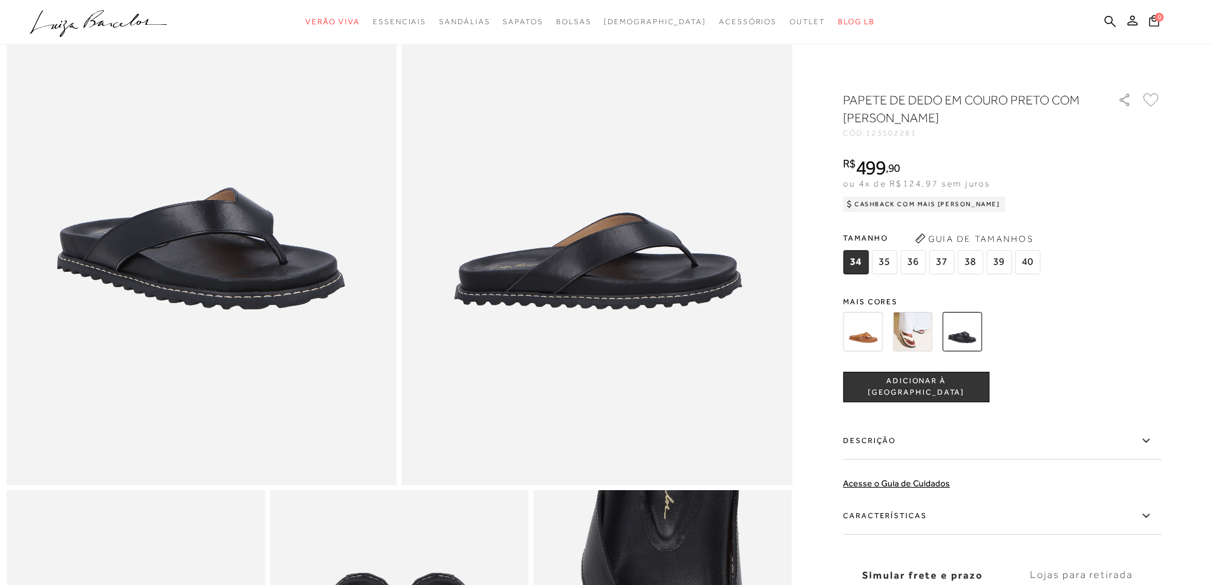
click at [860, 338] on img at bounding box center [862, 331] width 39 height 39
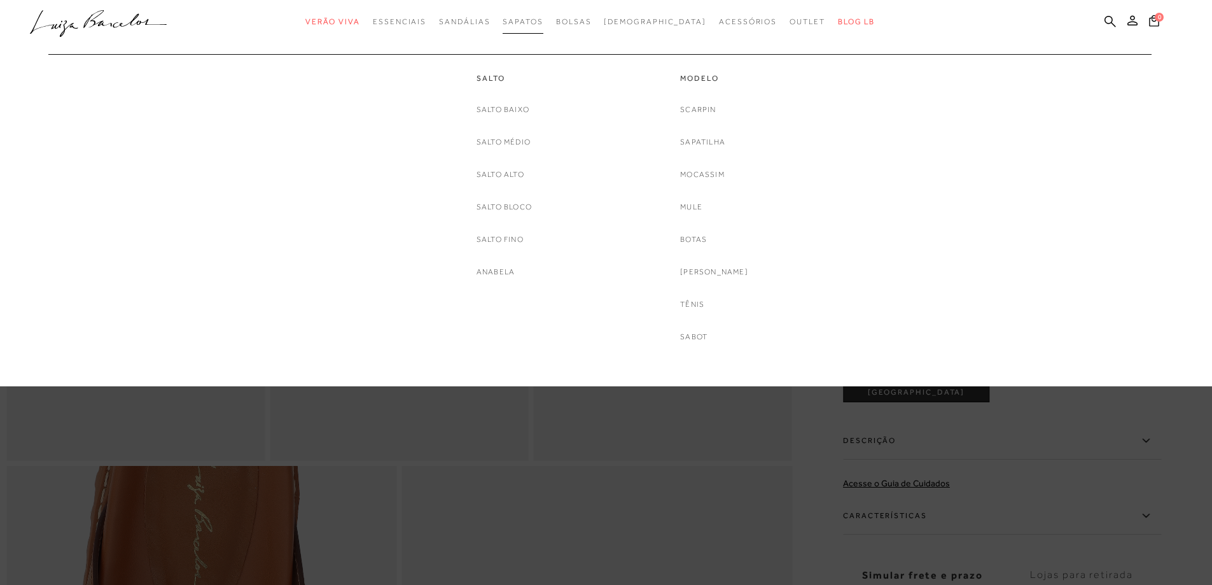
scroll to position [600, 0]
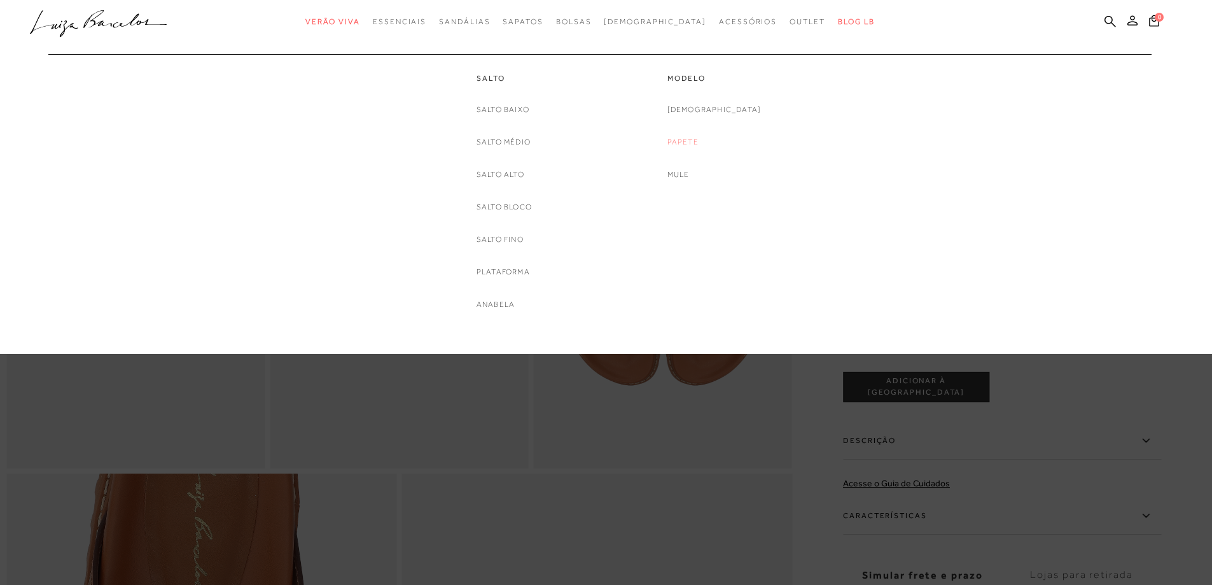
click at [698, 142] on link "Papete" at bounding box center [682, 141] width 31 height 13
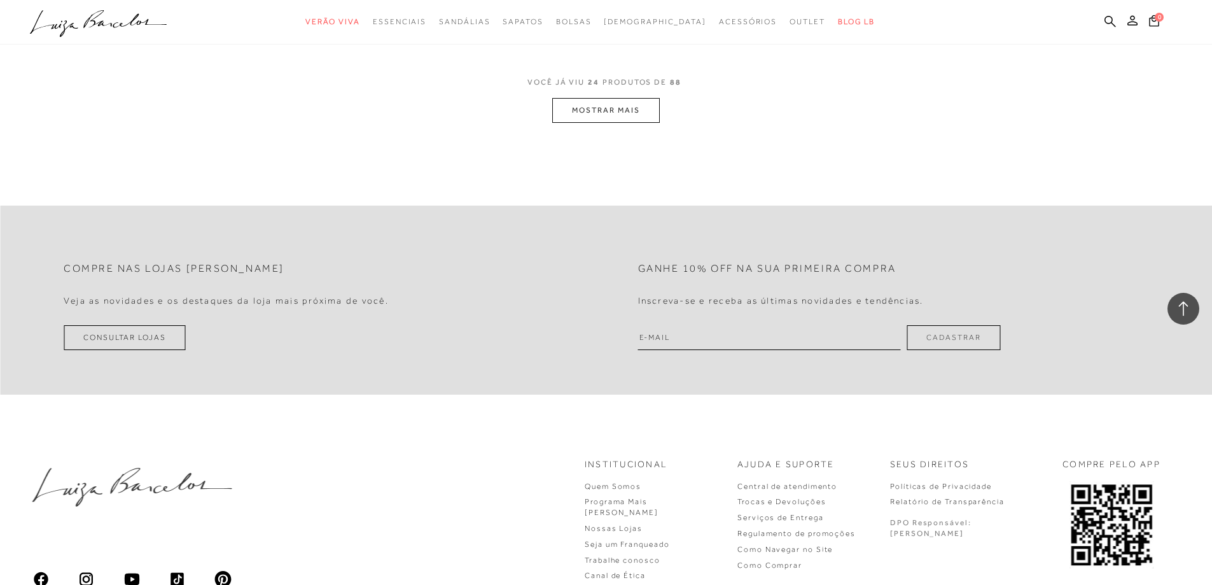
scroll to position [3244, 0]
click at [603, 121] on button "MOSTRAR MAIS" at bounding box center [605, 109] width 107 height 25
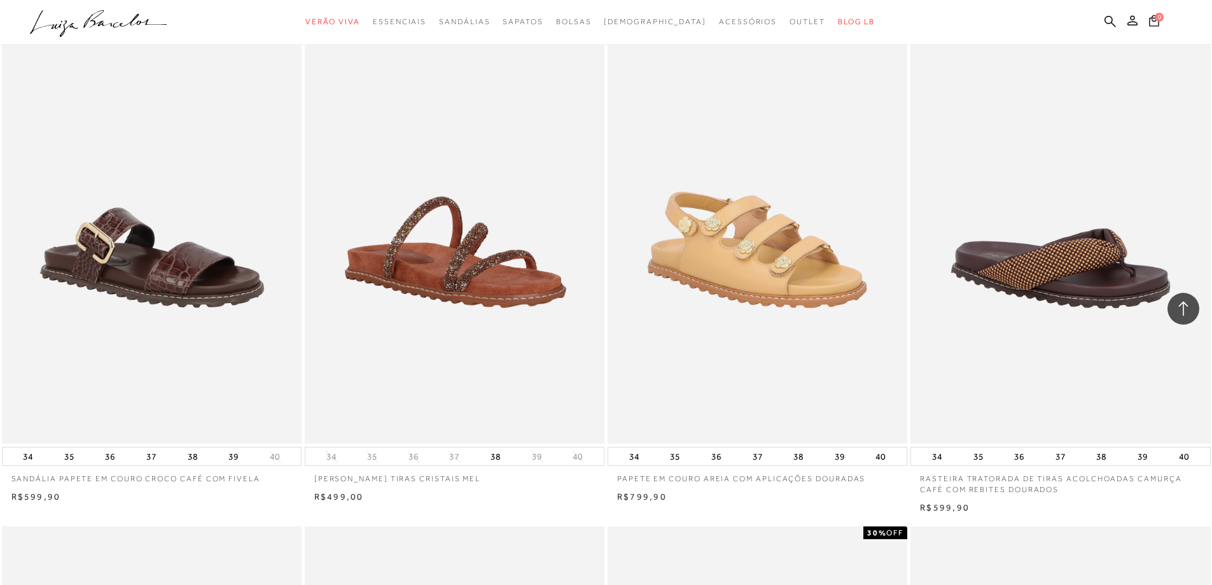
scroll to position [3498, 0]
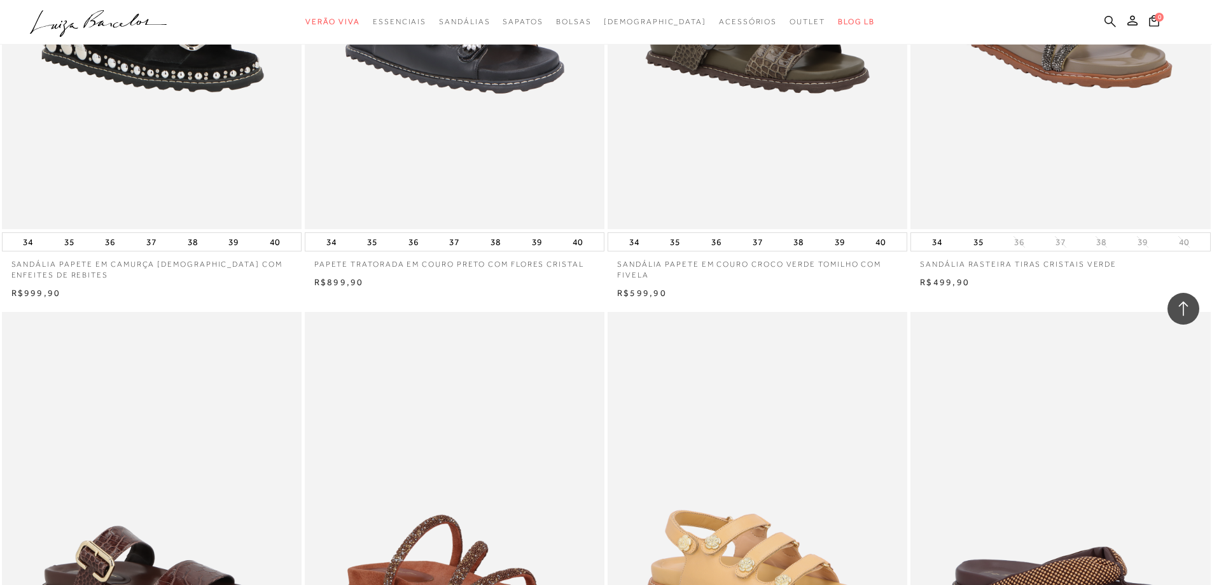
click at [1105, 23] on icon at bounding box center [1109, 20] width 11 height 11
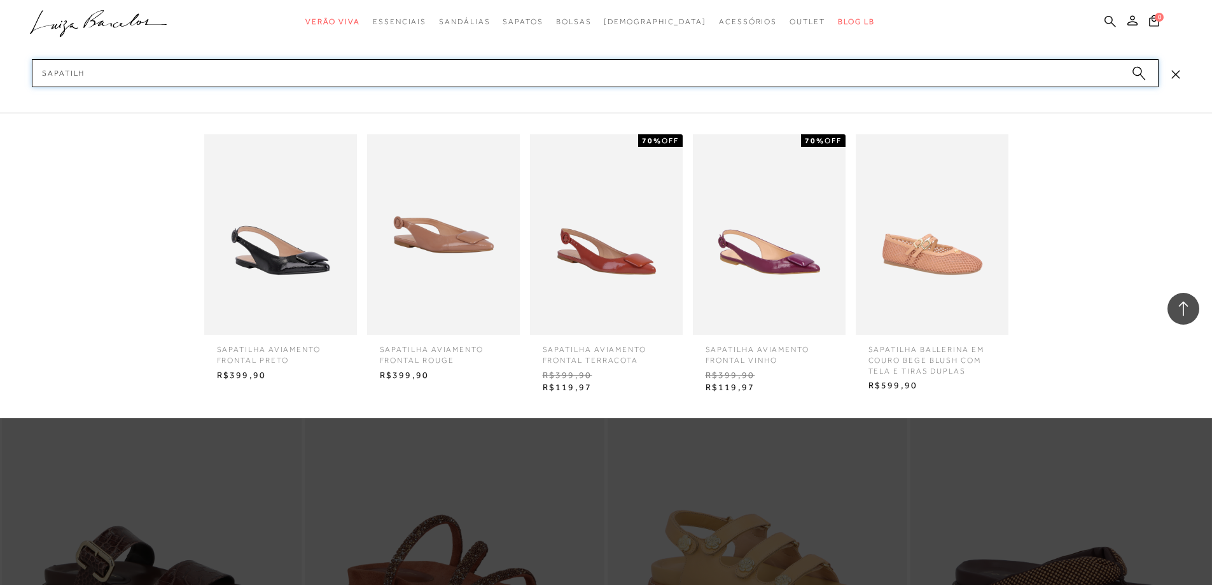
type input "sapatilha"
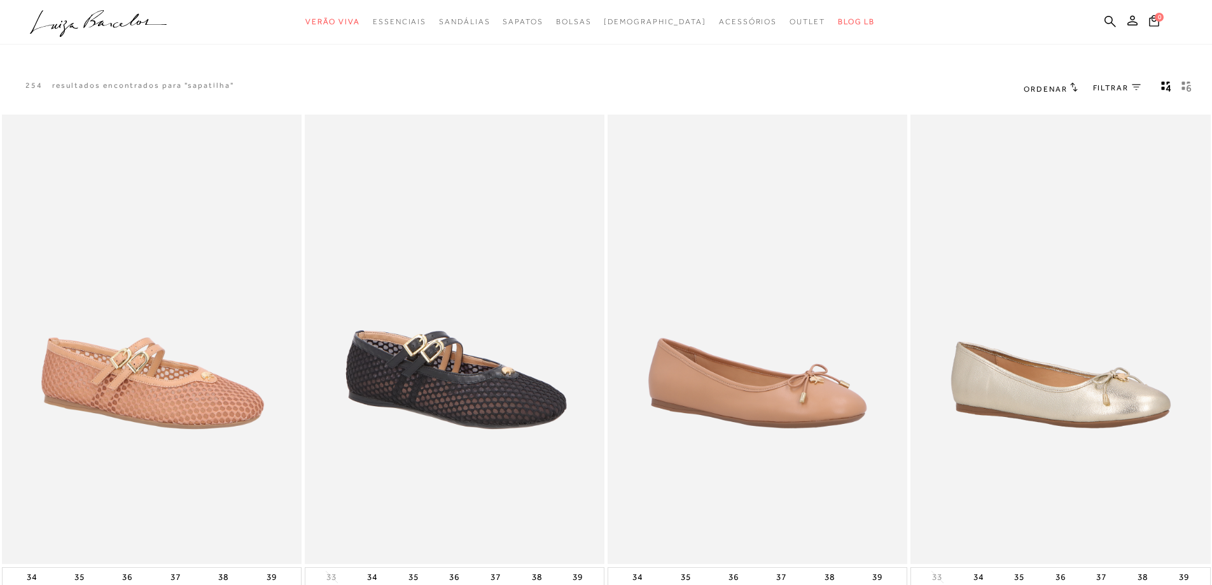
click at [148, 102] on div "254 resultados encontrados para "sapatilha" Ordenar" at bounding box center [606, 88] width 1212 height 48
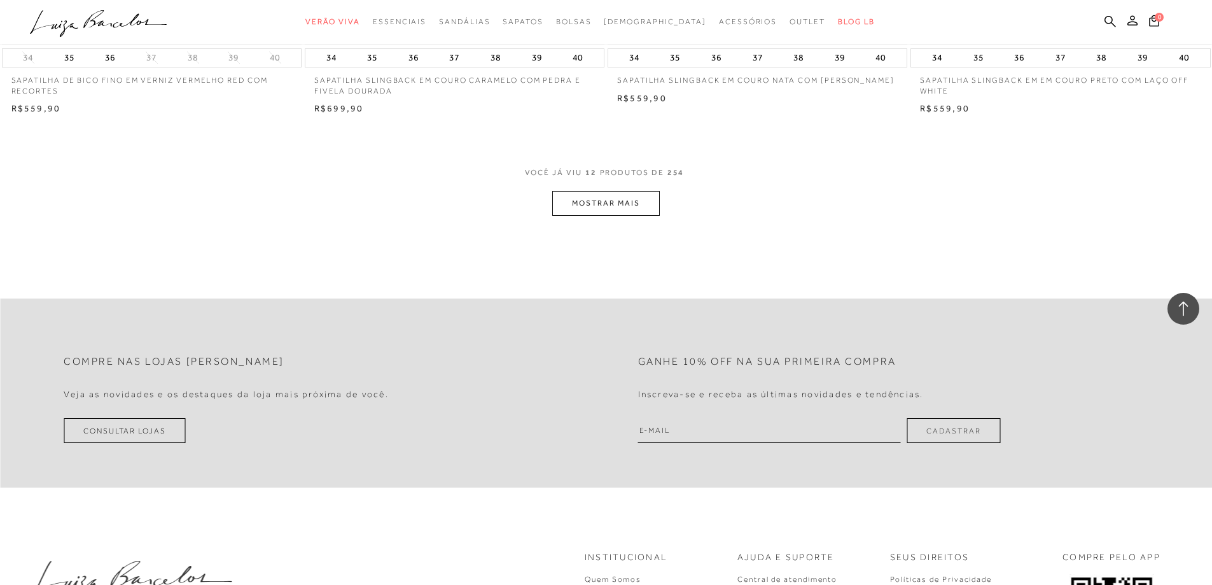
scroll to position [1590, 0]
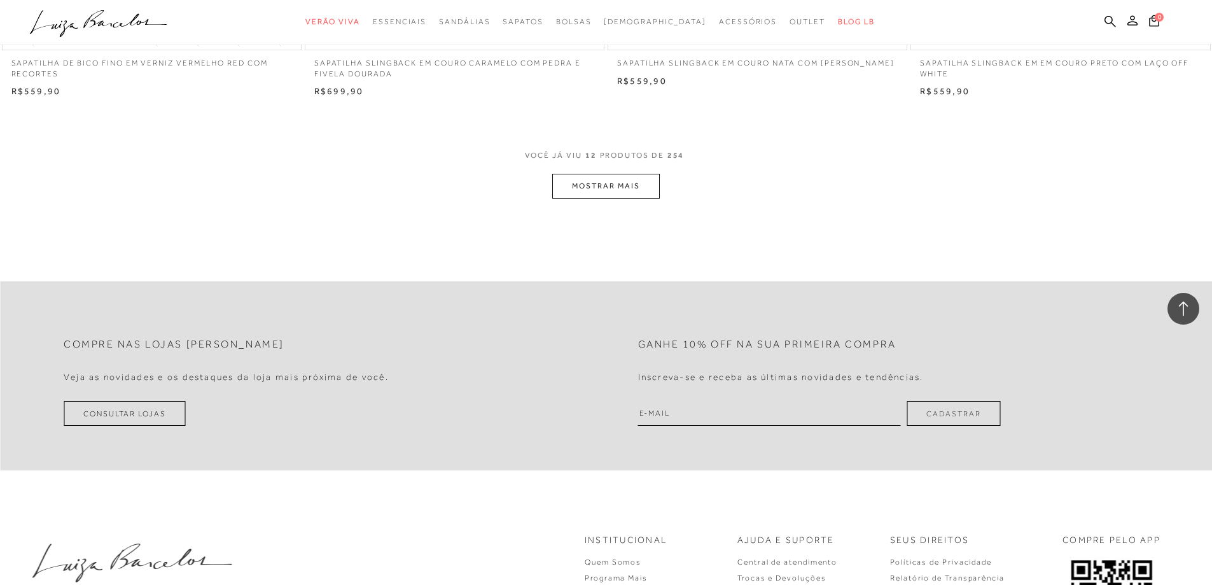
click at [627, 181] on button "MOSTRAR MAIS" at bounding box center [605, 186] width 107 height 25
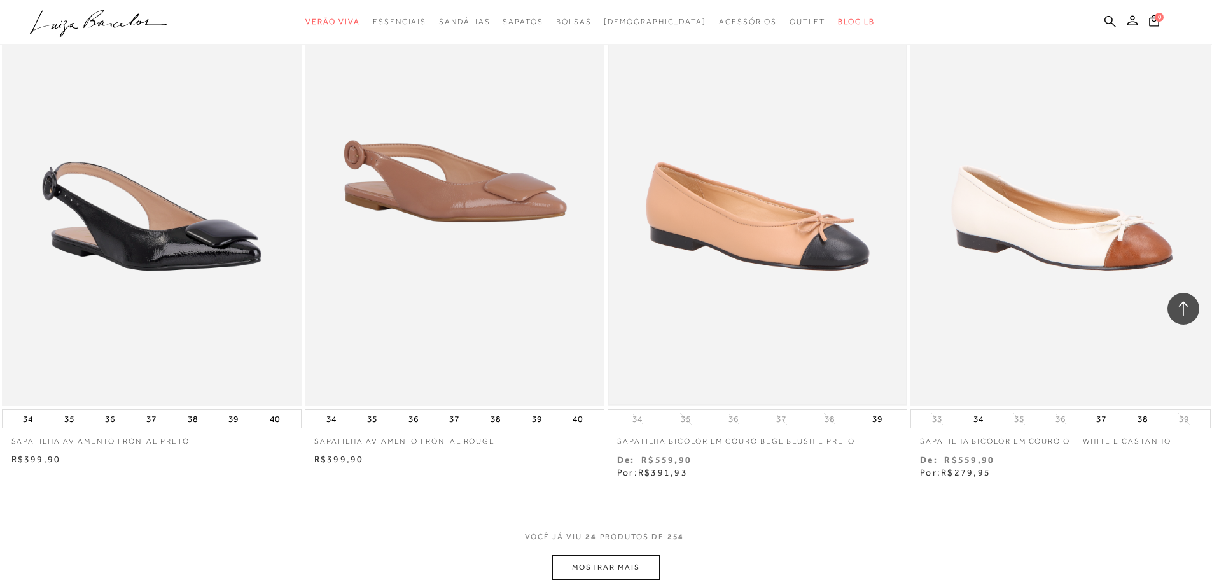
scroll to position [2989, 0]
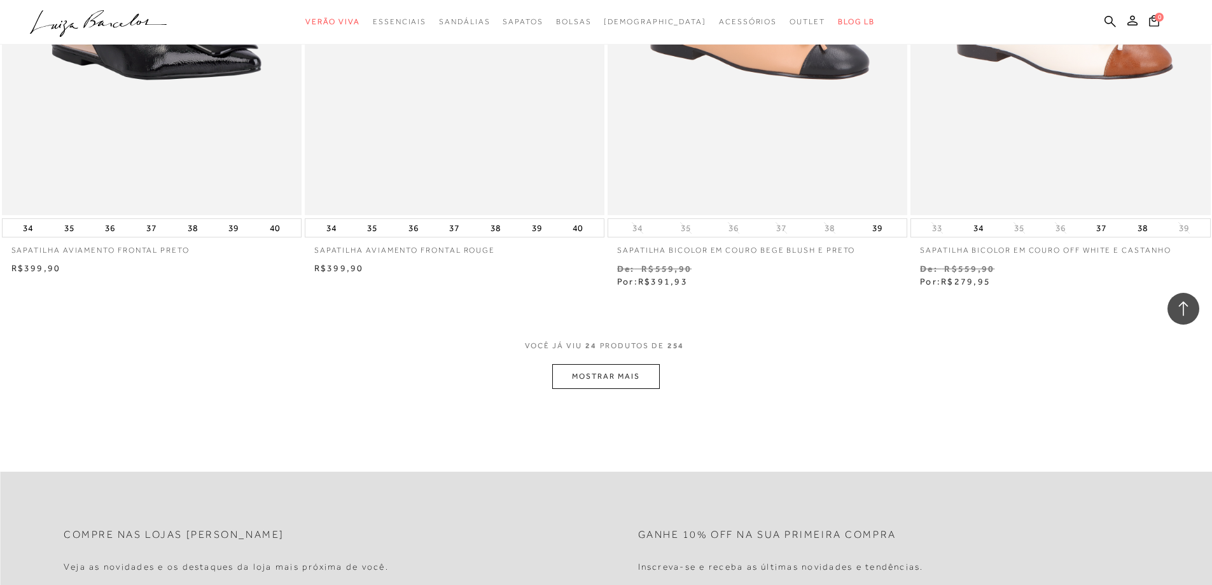
click at [606, 374] on button "MOSTRAR MAIS" at bounding box center [605, 376] width 107 height 25
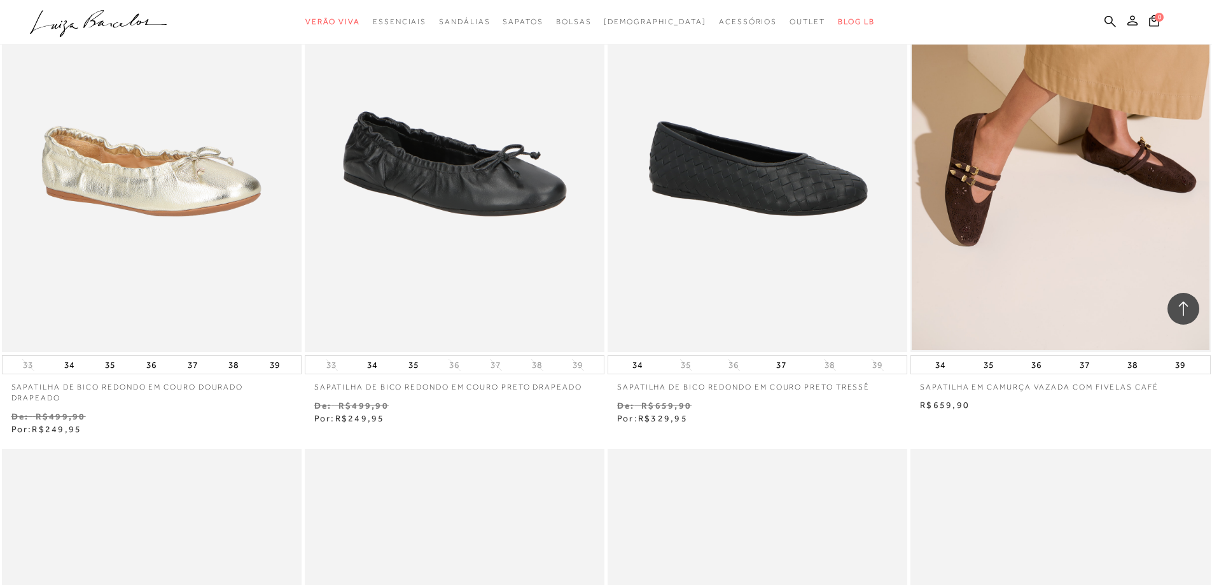
scroll to position [3943, 0]
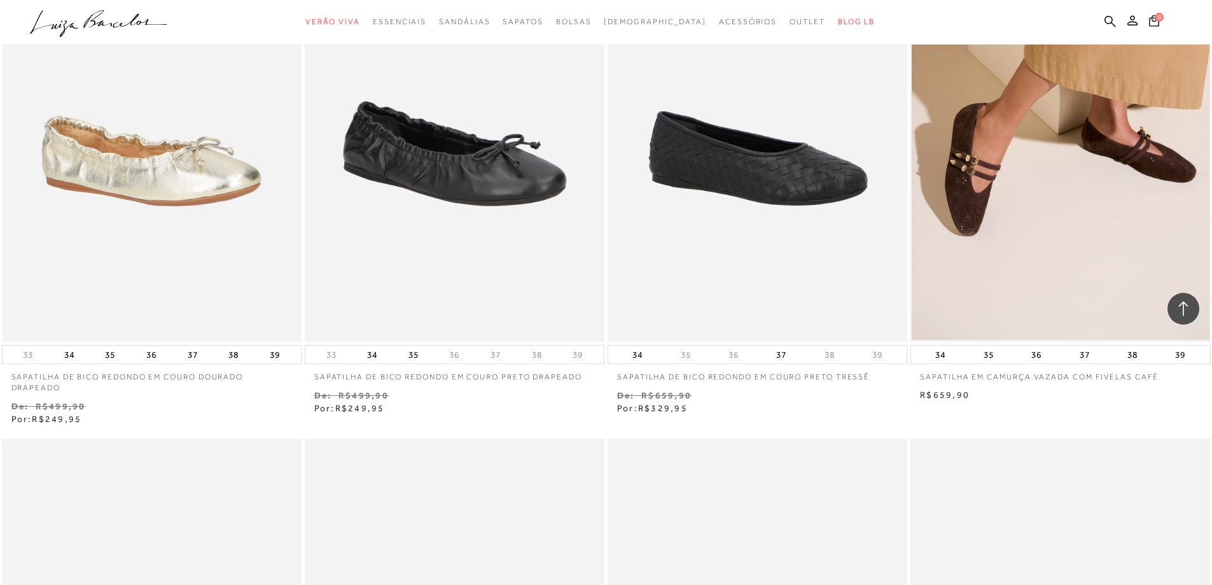
click at [1004, 183] on img at bounding box center [1059, 117] width 297 height 446
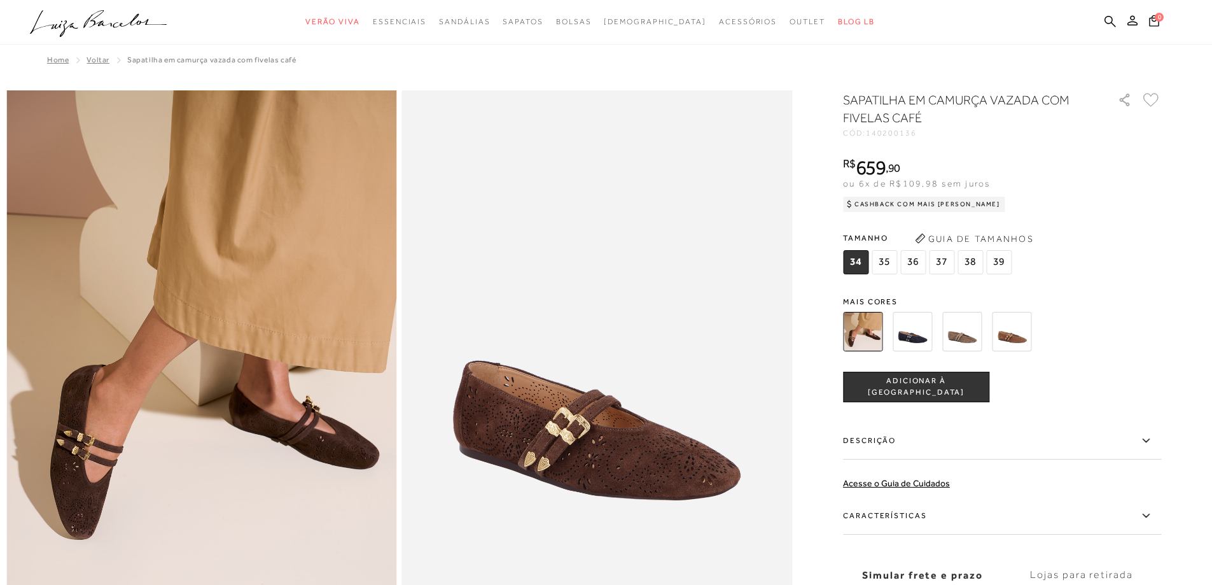
click at [1007, 329] on img at bounding box center [1011, 331] width 39 height 39
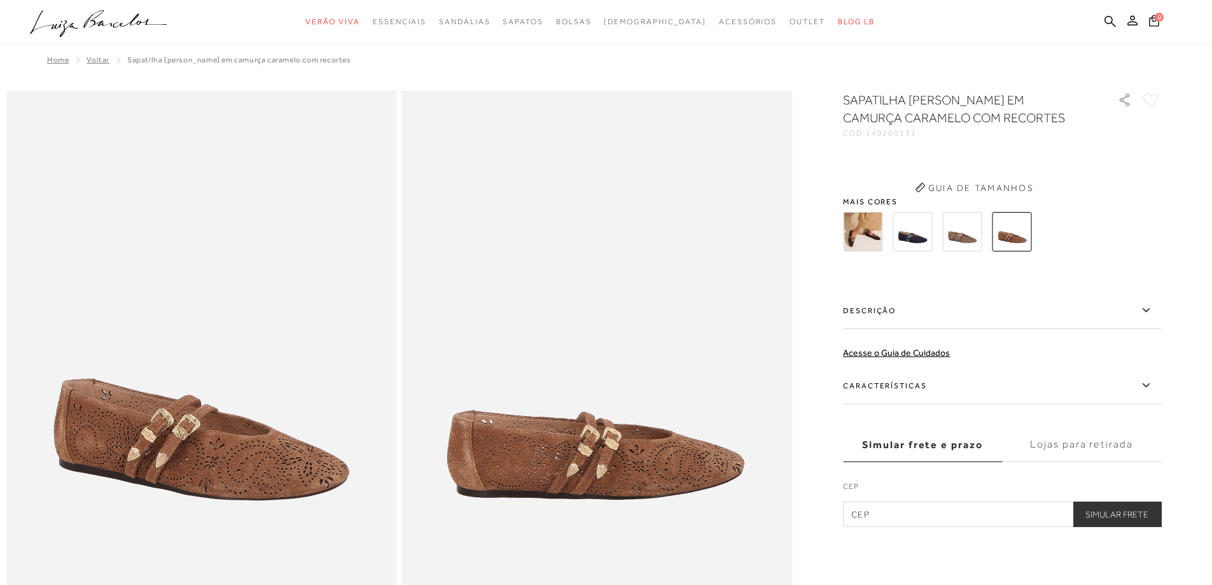
click at [897, 205] on span "Mais cores" at bounding box center [1002, 202] width 318 height 8
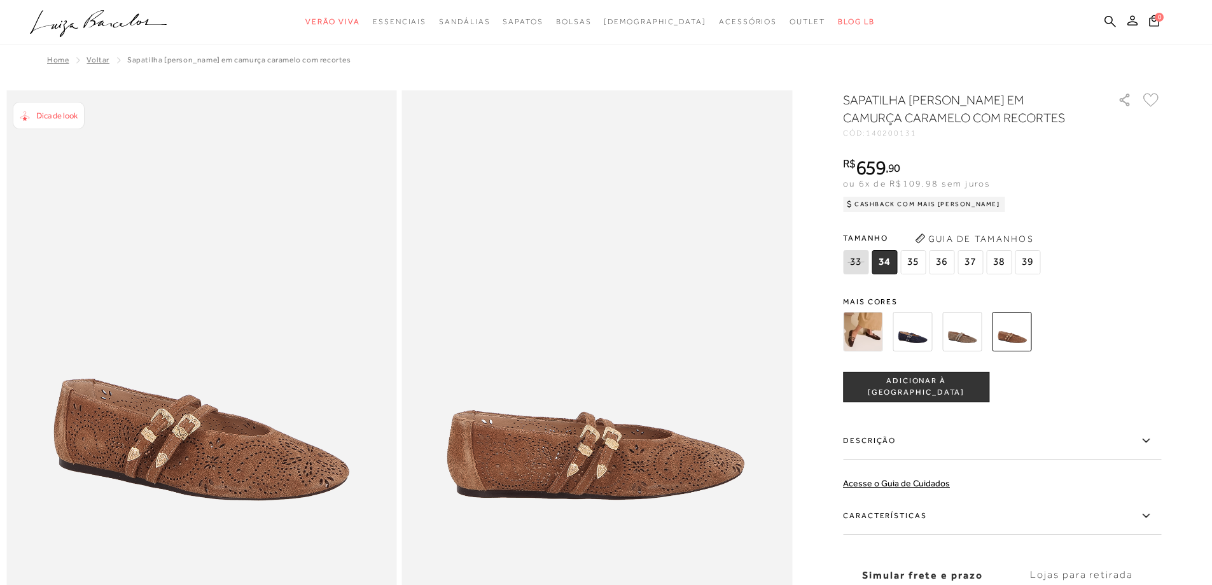
click at [1147, 441] on icon at bounding box center [1145, 441] width 15 height 16
click at [0, 0] on input "Descrição" at bounding box center [0, 0] width 0 height 0
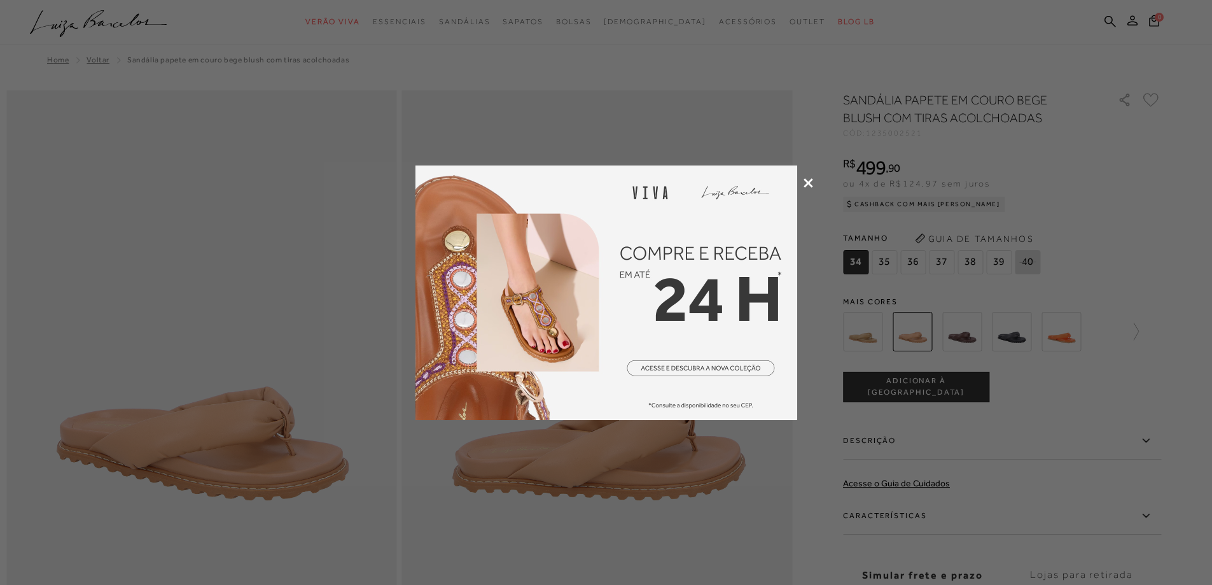
click at [807, 182] on icon at bounding box center [808, 183] width 10 height 10
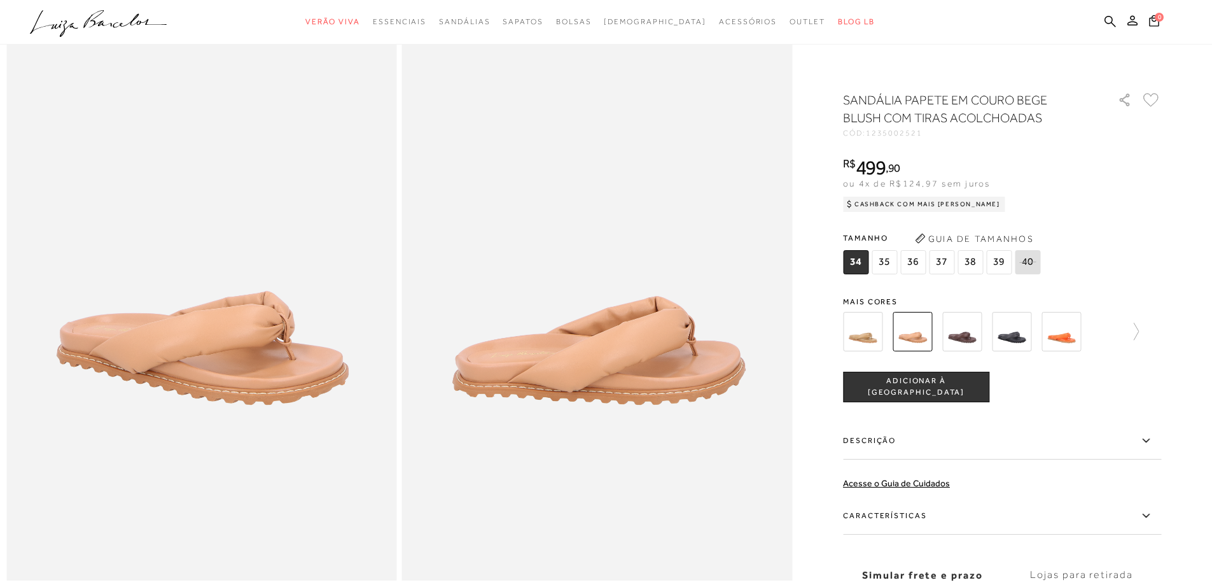
scroll to position [254, 0]
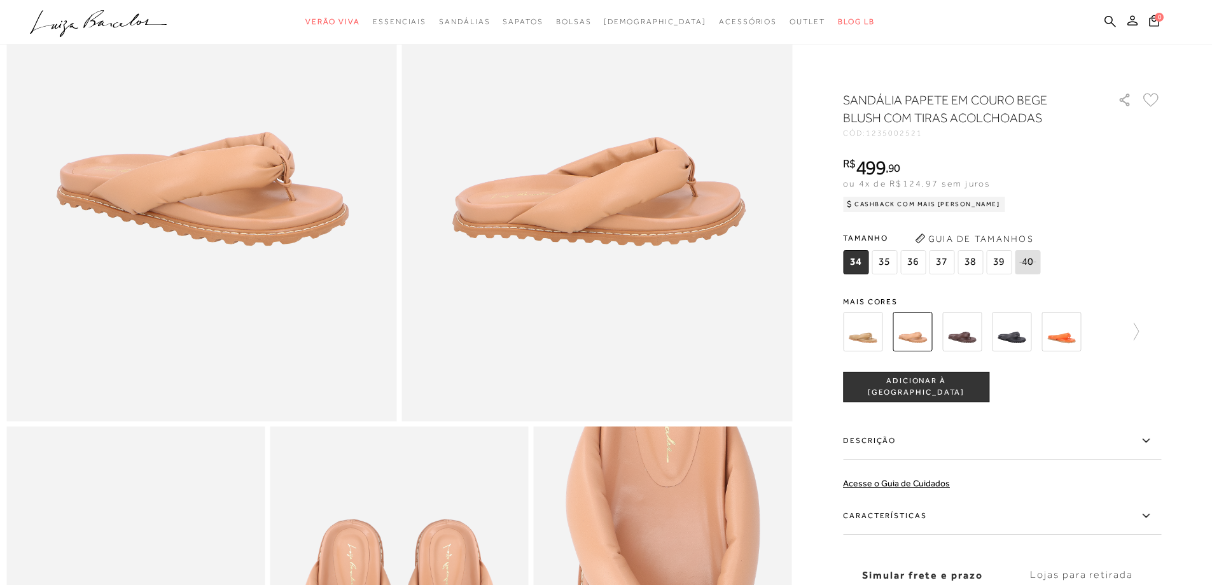
click at [964, 332] on img at bounding box center [961, 331] width 39 height 39
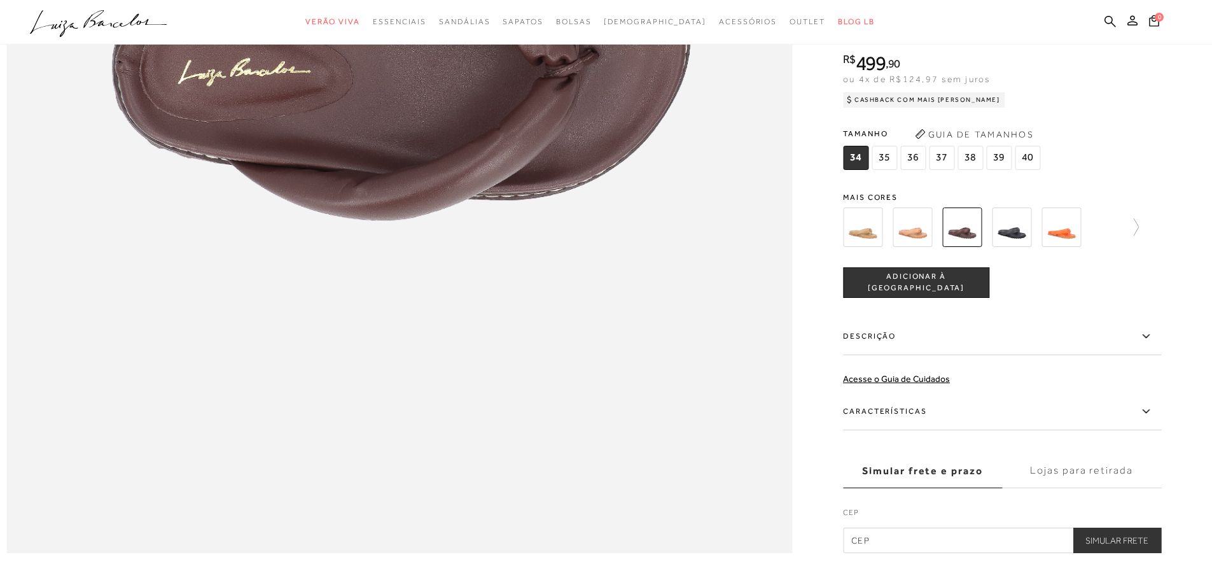
scroll to position [1717, 0]
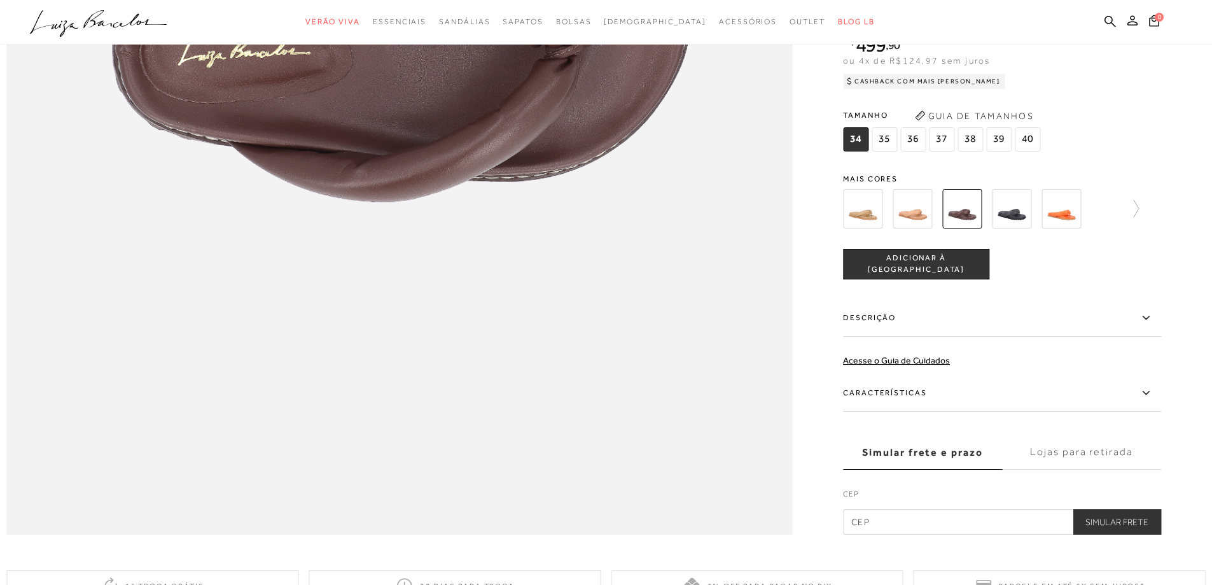
click at [1018, 228] on img at bounding box center [1011, 208] width 39 height 39
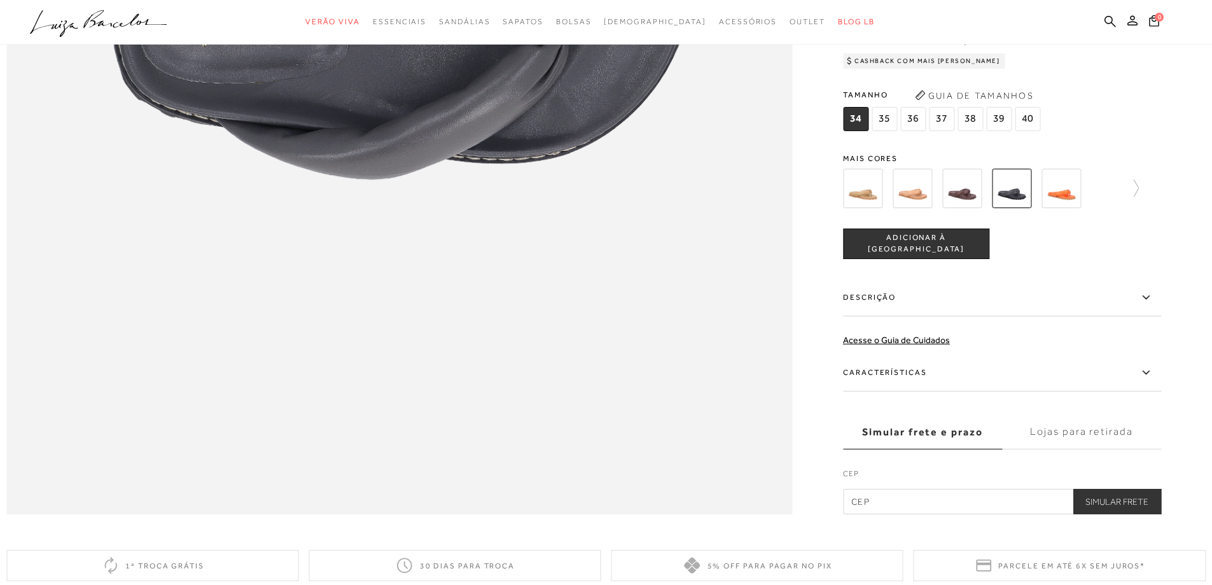
scroll to position [1717, 0]
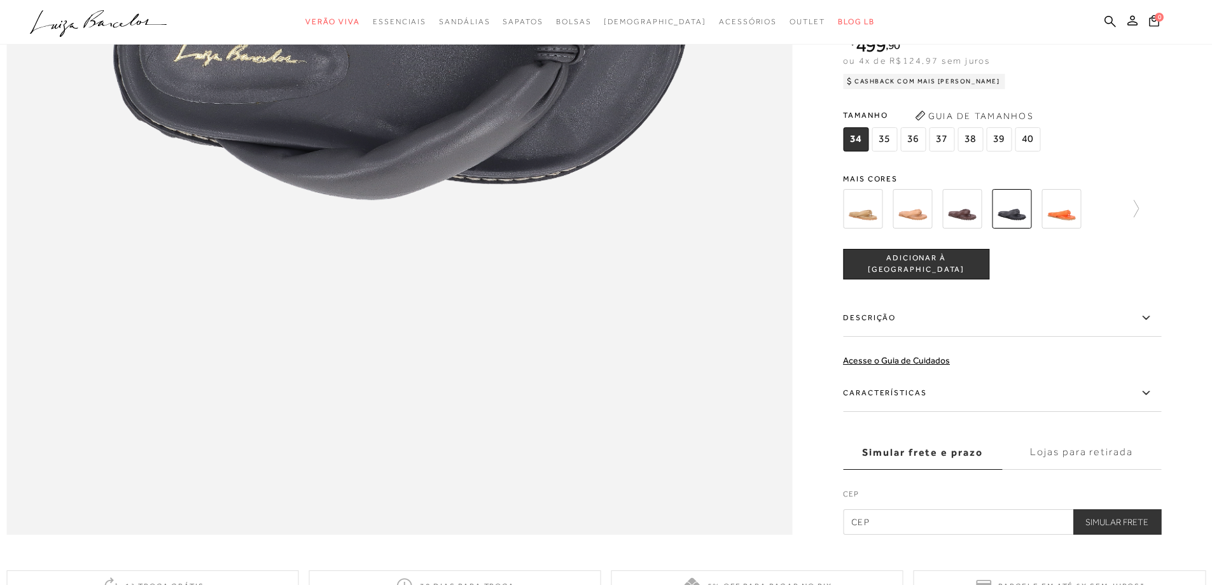
click at [868, 228] on img at bounding box center [862, 208] width 39 height 39
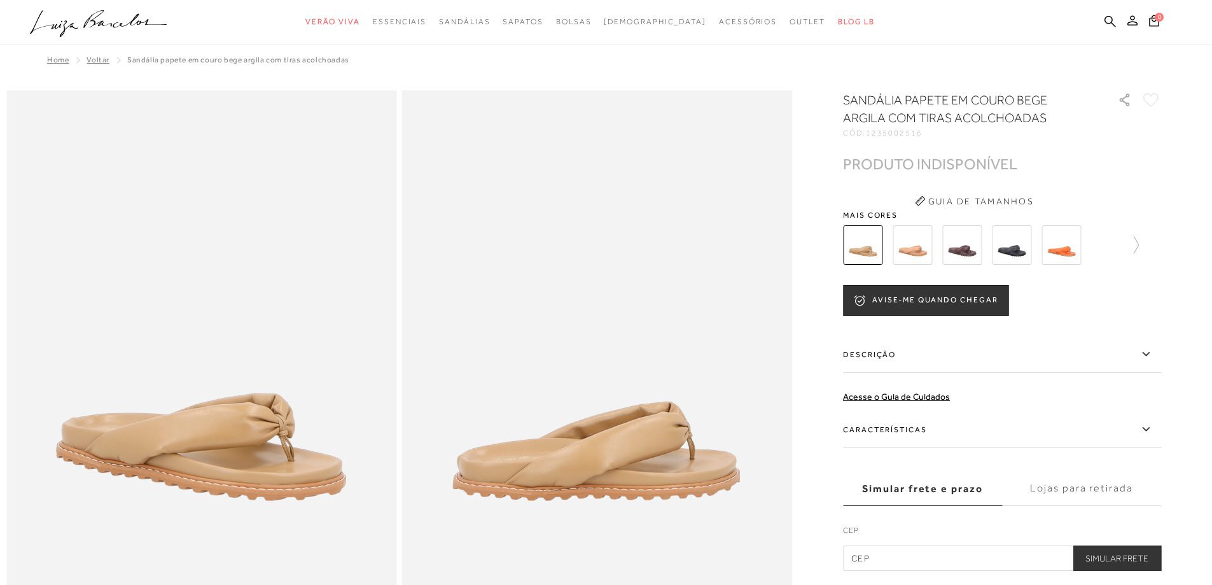
click at [910, 247] on img at bounding box center [911, 244] width 39 height 39
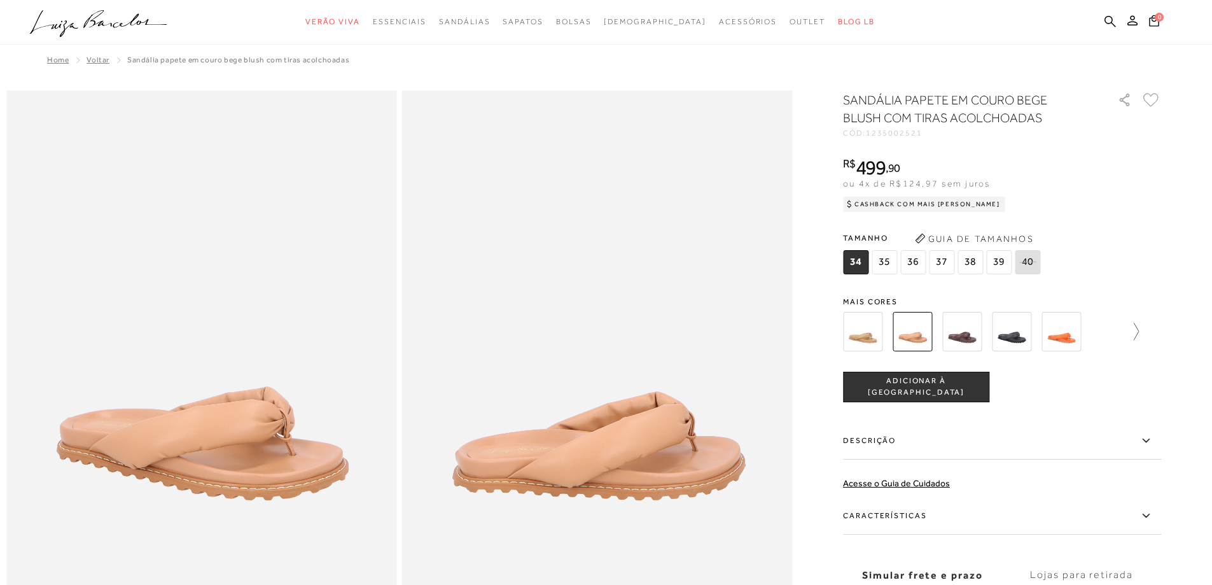
click at [1139, 328] on icon at bounding box center [1130, 331] width 18 height 18
click at [1140, 326] on div at bounding box center [1002, 331] width 318 height 47
click at [1048, 341] on img at bounding box center [1033, 331] width 39 height 39
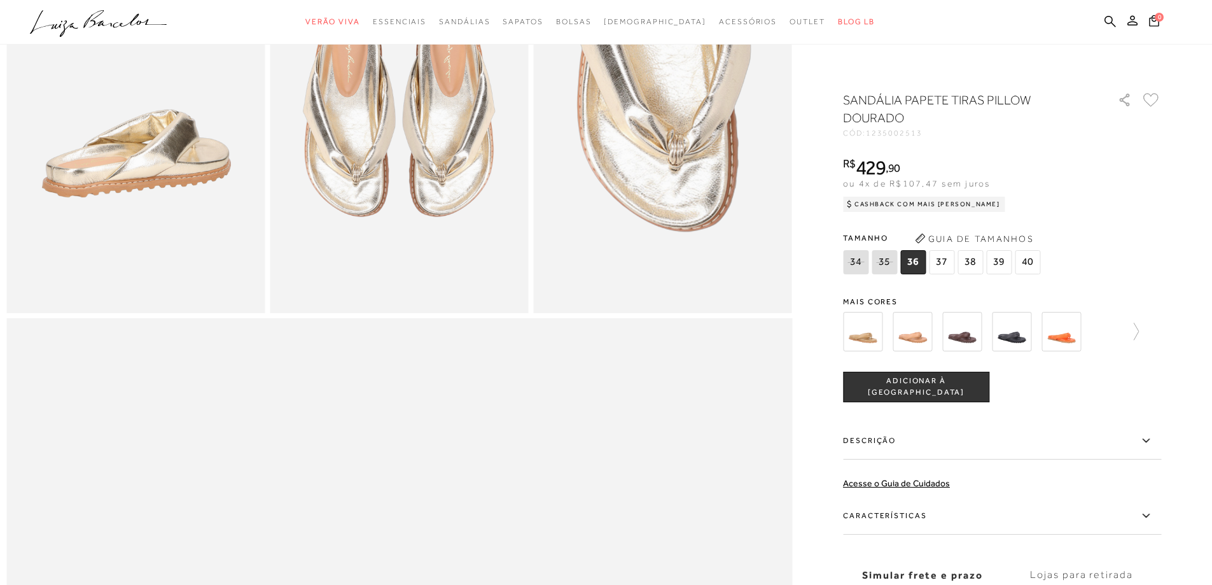
scroll to position [763, 0]
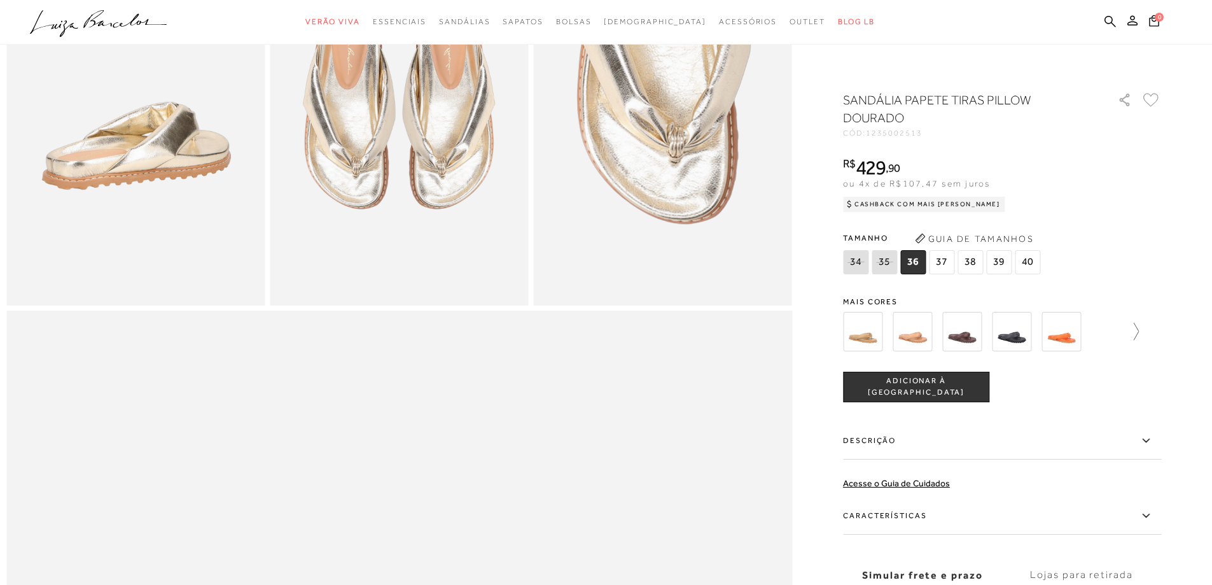
click at [1135, 330] on icon at bounding box center [1130, 331] width 18 height 18
click at [986, 337] on img at bounding box center [983, 331] width 39 height 39
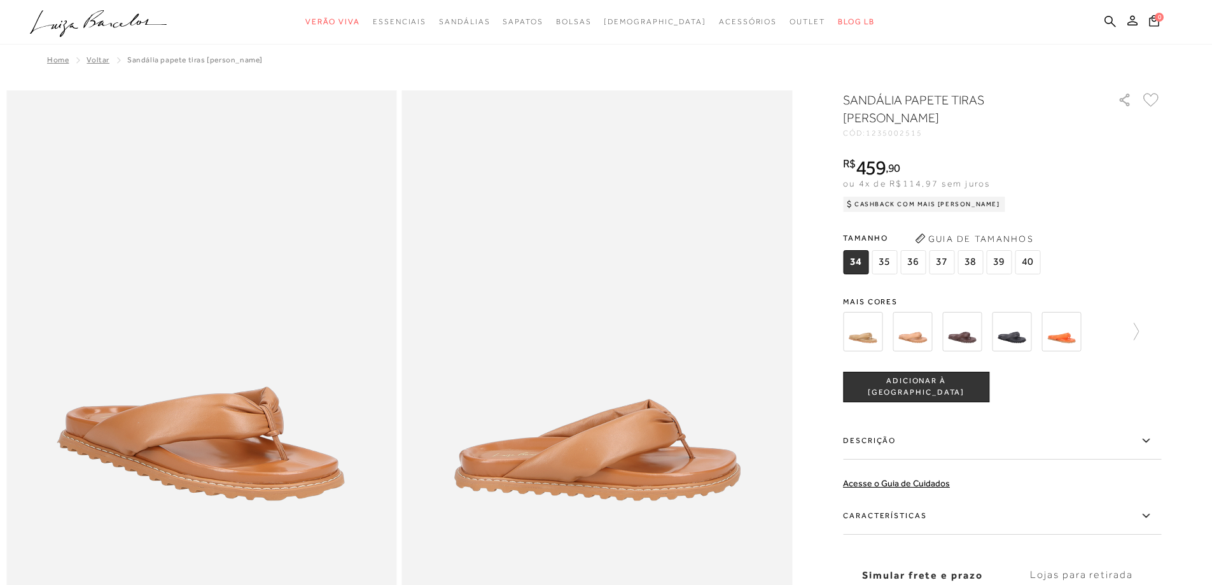
click at [976, 333] on img at bounding box center [961, 331] width 39 height 39
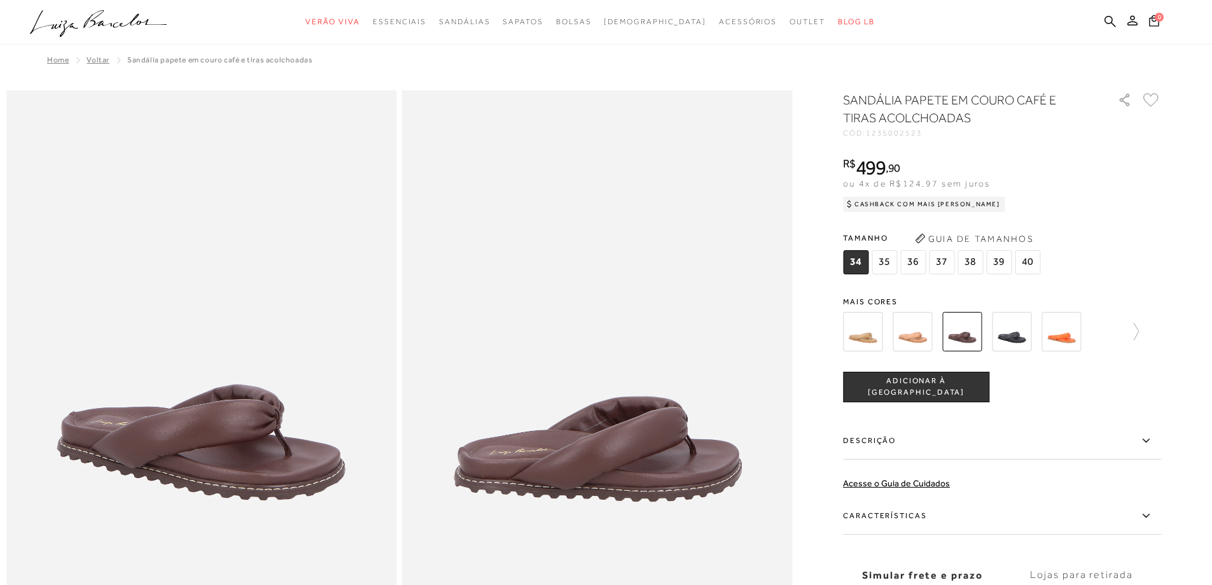
click at [1151, 441] on icon at bounding box center [1145, 441] width 15 height 16
click at [0, 0] on input "Descrição" at bounding box center [0, 0] width 0 height 0
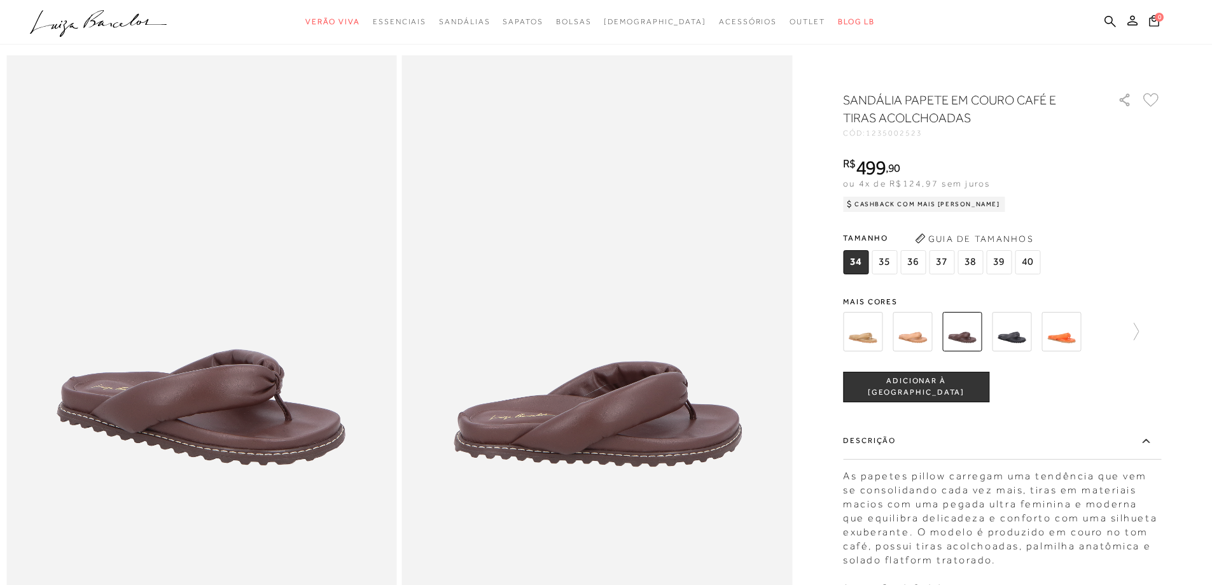
scroll to position [64, 0]
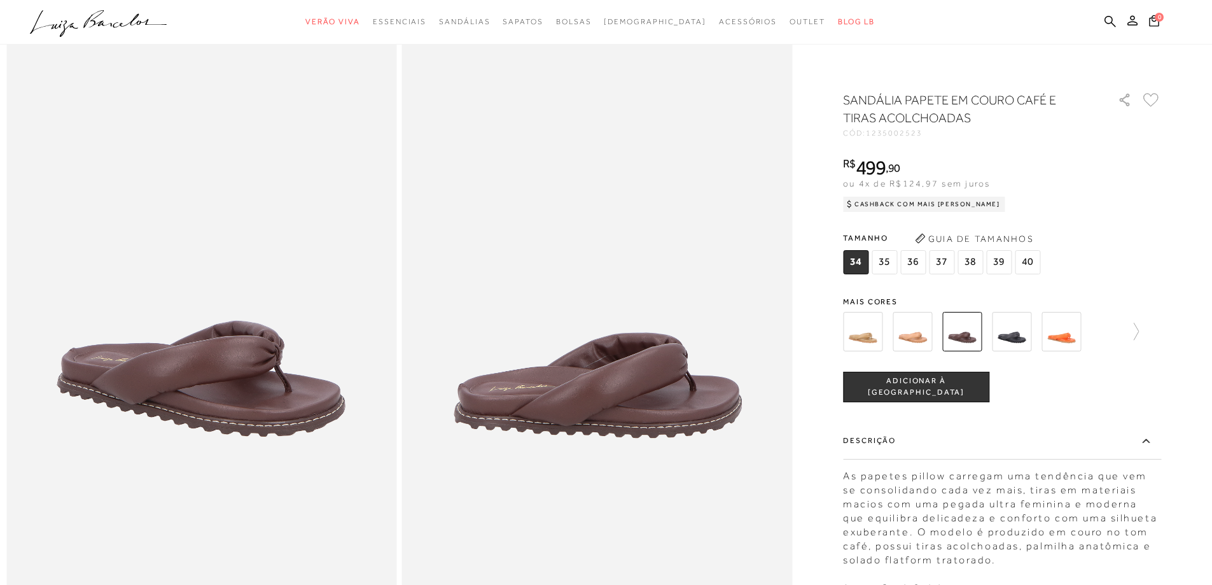
click at [1024, 332] on img at bounding box center [1011, 331] width 39 height 39
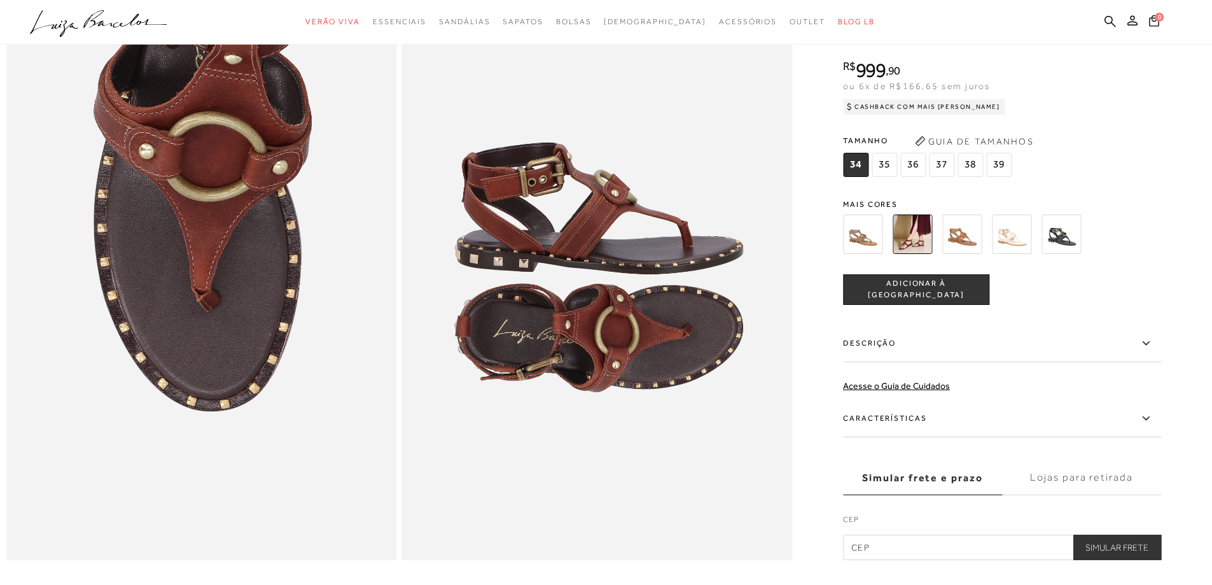
scroll to position [1145, 0]
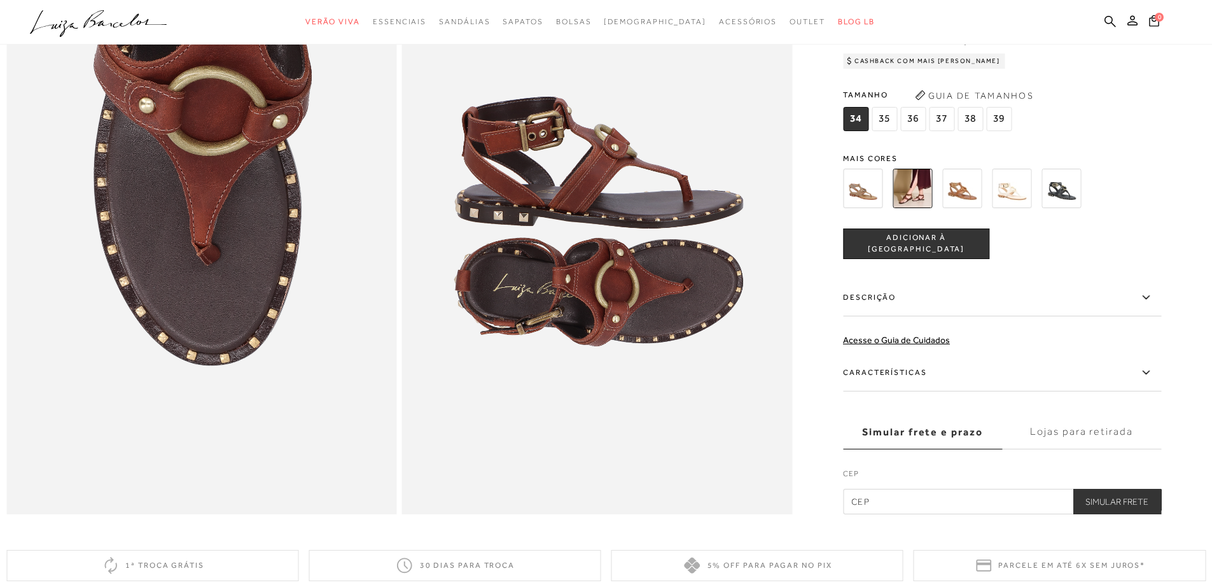
click at [1140, 316] on label "Descrição" at bounding box center [1002, 297] width 318 height 37
click at [0, 0] on input "Descrição" at bounding box center [0, 0] width 0 height 0
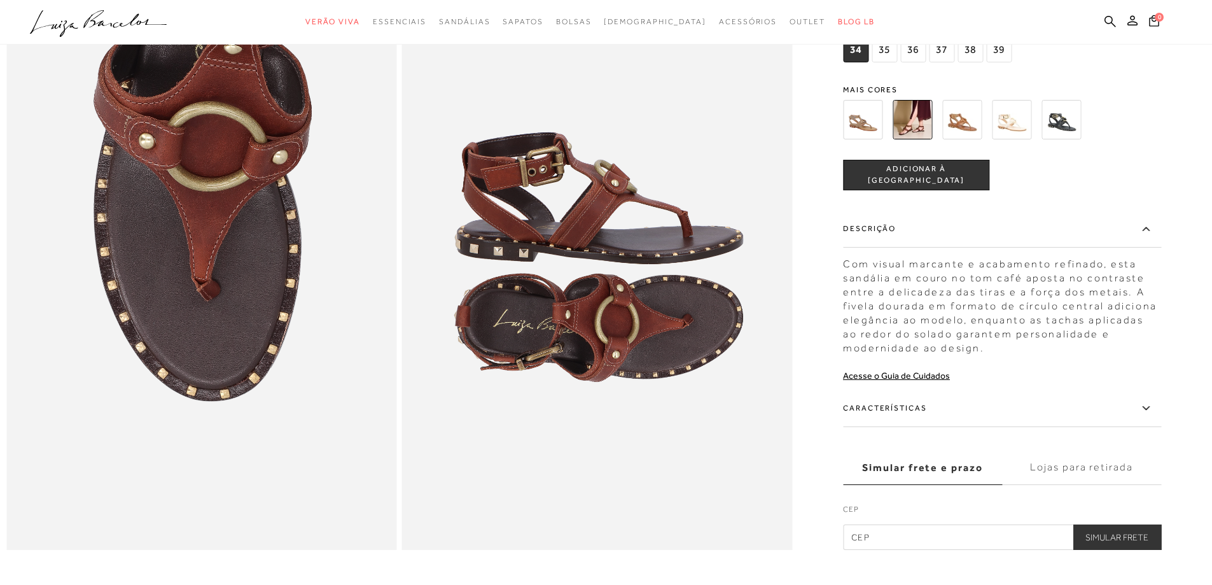
scroll to position [1018, 0]
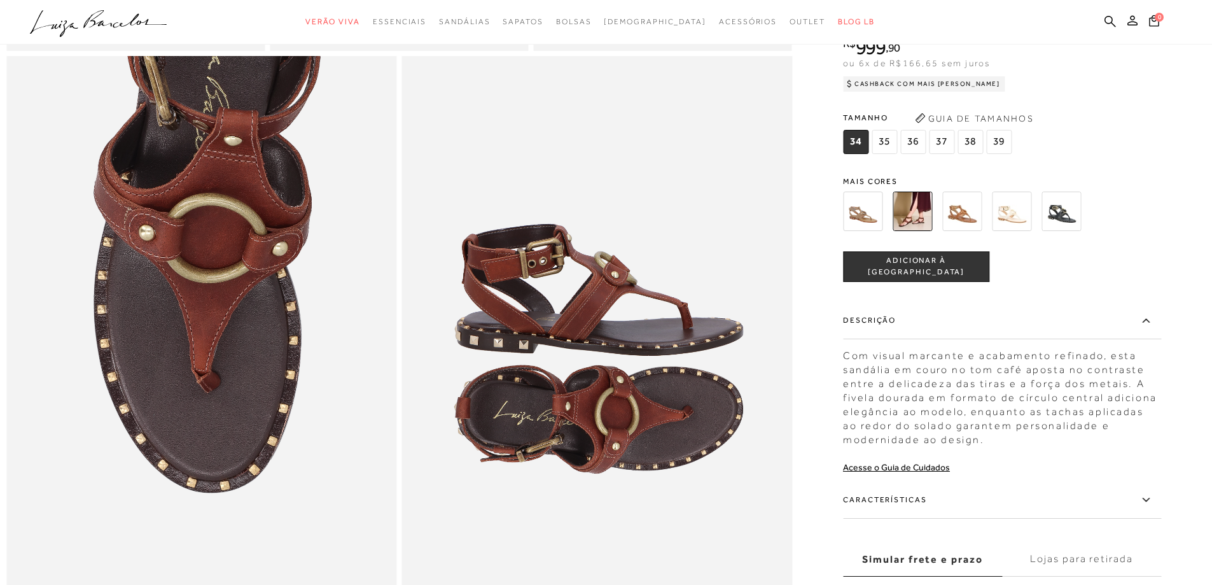
click at [978, 231] on img at bounding box center [961, 210] width 39 height 39
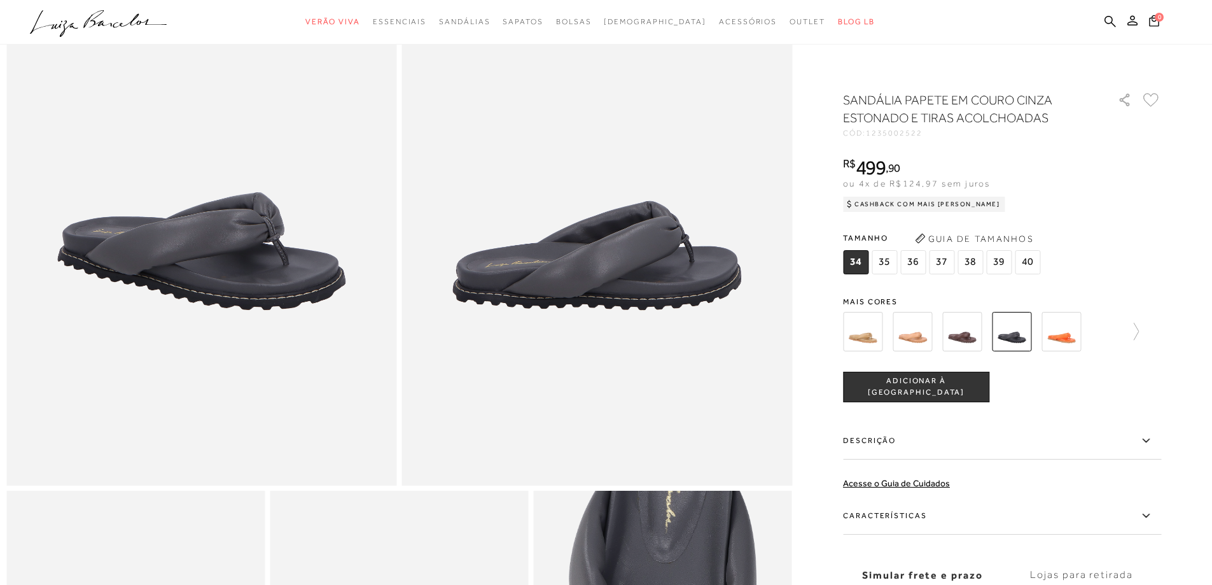
scroll to position [191, 0]
click at [1144, 441] on icon at bounding box center [1145, 441] width 15 height 16
click at [0, 0] on input "Descrição" at bounding box center [0, 0] width 0 height 0
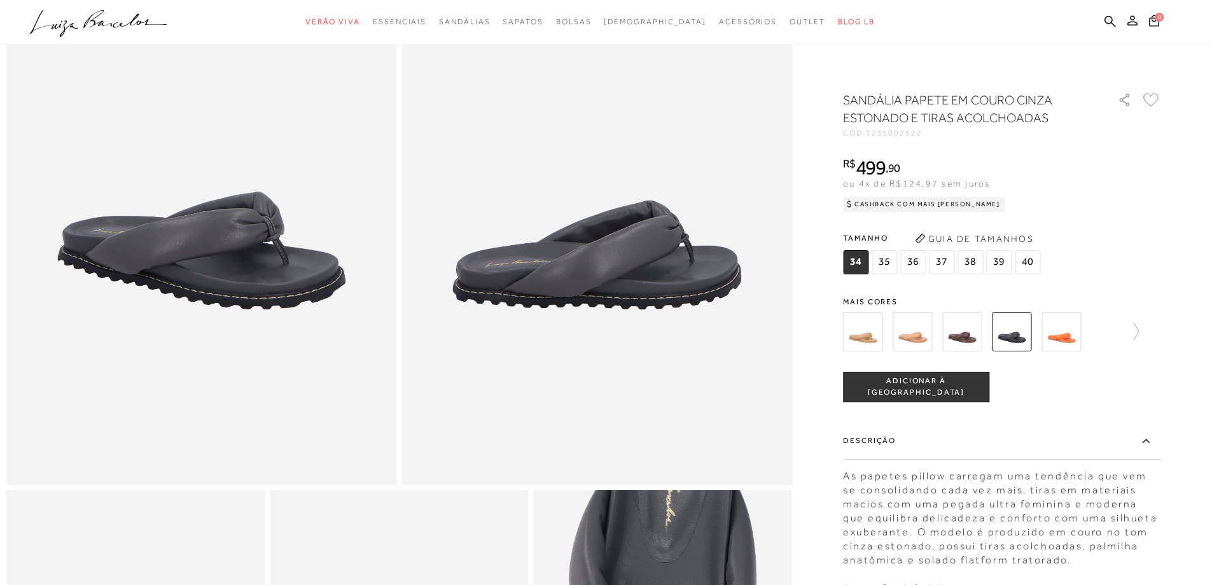
click at [866, 338] on img at bounding box center [862, 331] width 39 height 39
